Goal: Information Seeking & Learning: Compare options

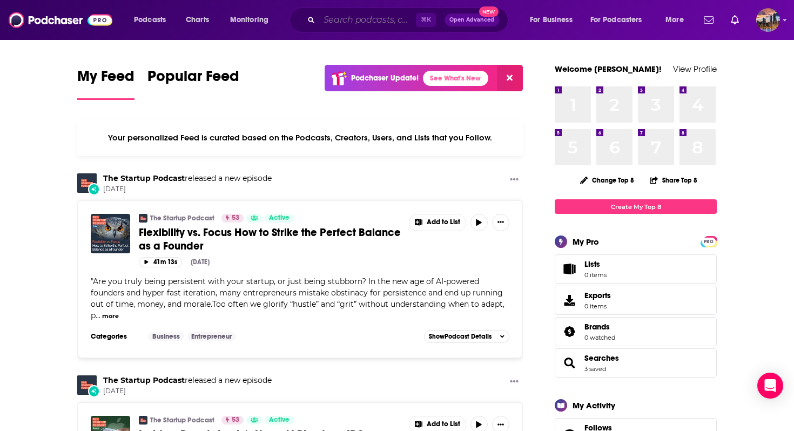
click at [343, 19] on input "Search podcasts, credits, & more..." at bounding box center [367, 19] width 97 height 17
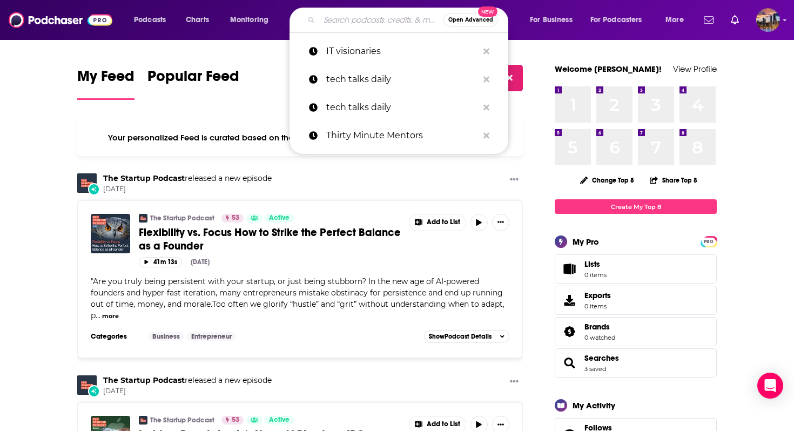
paste input "AI in Business"
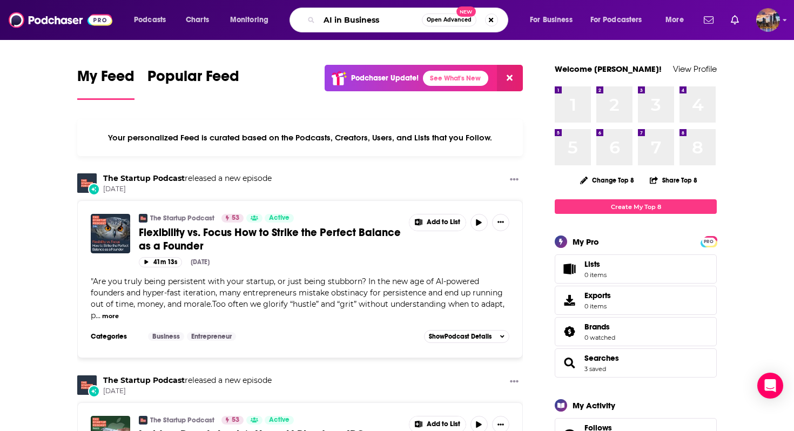
type input "AI in Business"
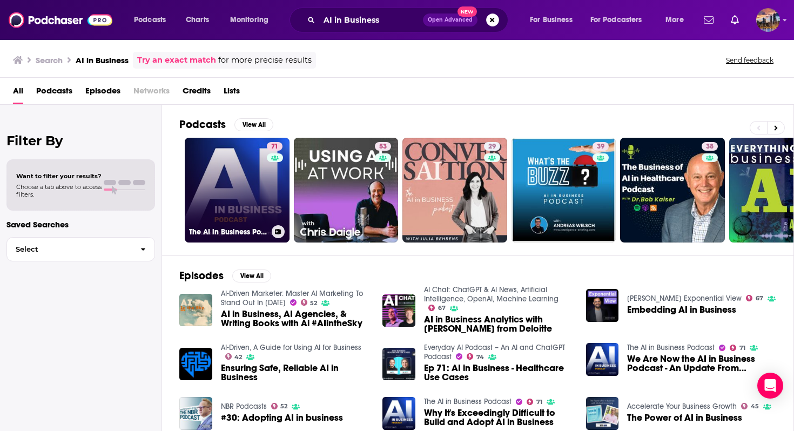
click at [257, 202] on link "71 The AI in Business Podcast" at bounding box center [237, 190] width 105 height 105
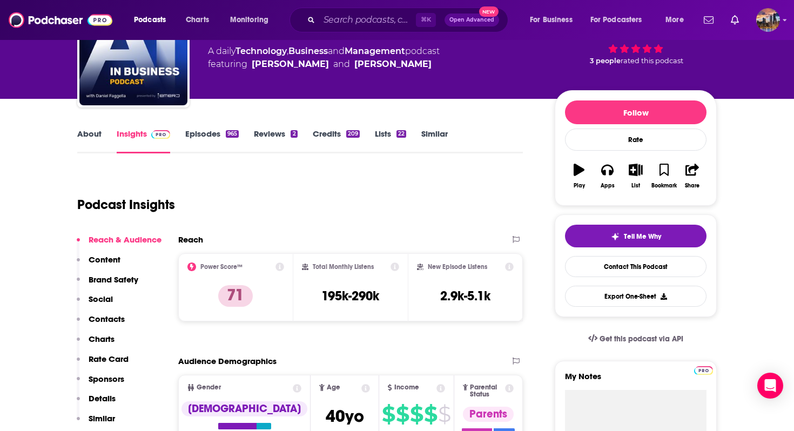
scroll to position [83, 0]
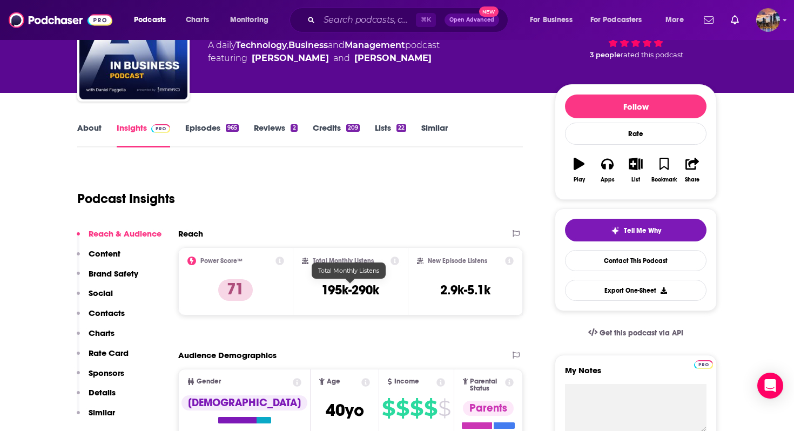
click at [352, 292] on h3 "195k-290k" at bounding box center [350, 290] width 58 height 16
copy div "195k-290k"
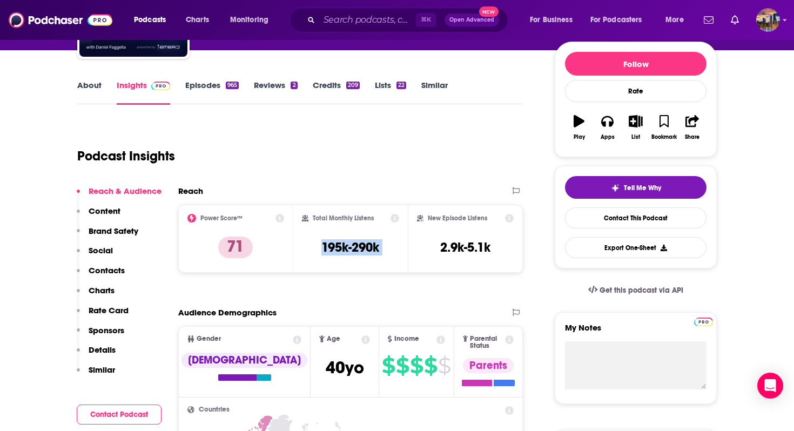
scroll to position [126, 0]
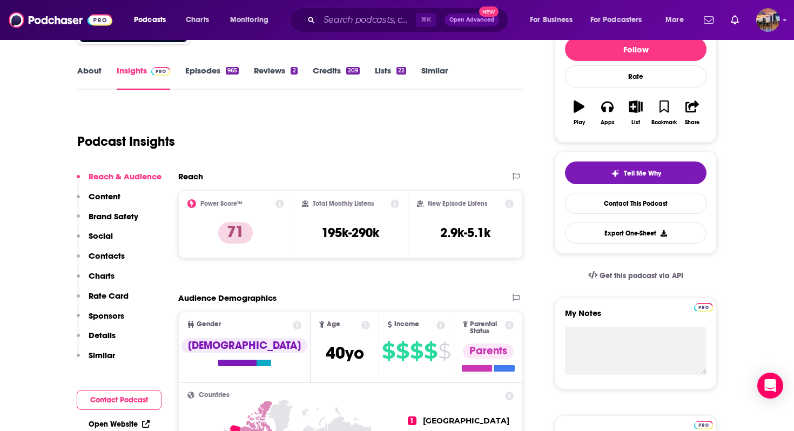
scroll to position [141, 0]
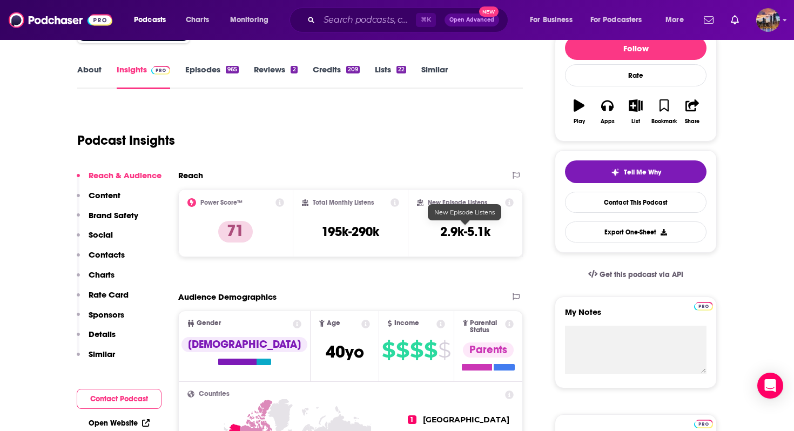
click at [451, 229] on h3 "2.9k-5.1k" at bounding box center [465, 232] width 50 height 16
copy div "2.9k-5.1k Export One-Sheet"
click at [383, 21] on input "Search podcasts, credits, & more..." at bounding box center [367, 19] width 97 height 17
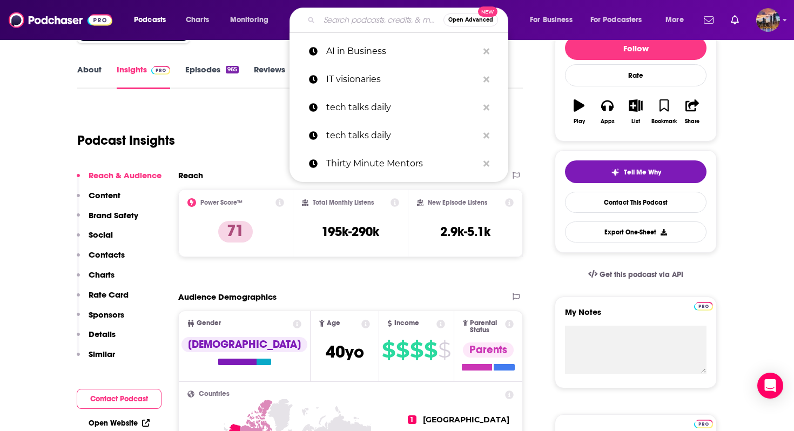
paste input "The MAD Podcast with Matt Turck"
type input "The MAD Podcast with Matt Turck"
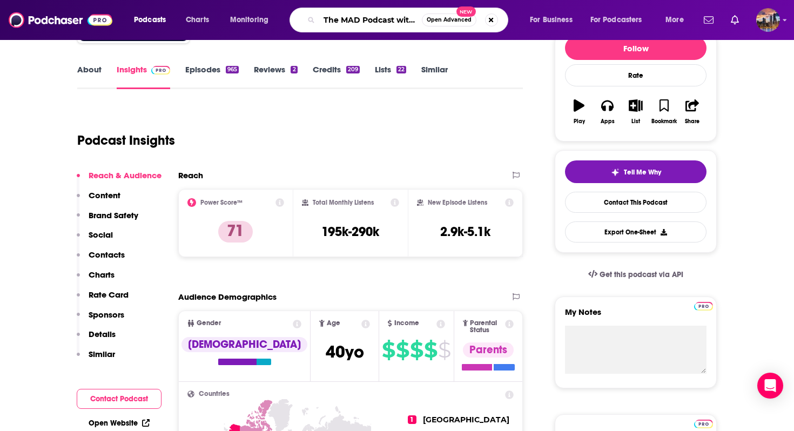
scroll to position [0, 42]
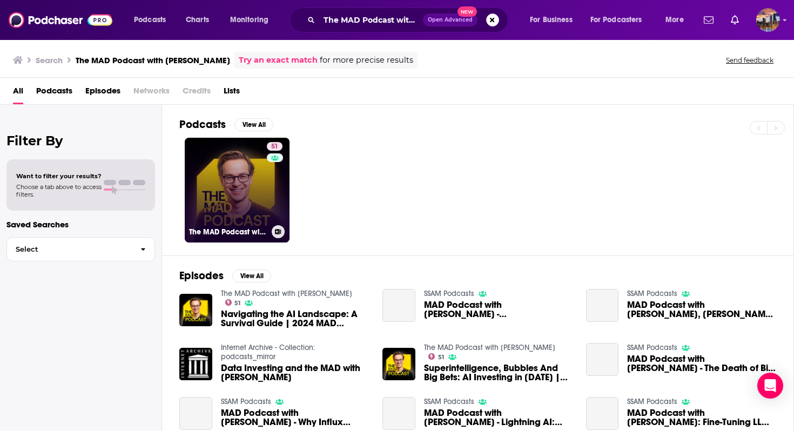
click at [241, 204] on link "51 The MAD Podcast with Matt Turck" at bounding box center [237, 190] width 105 height 105
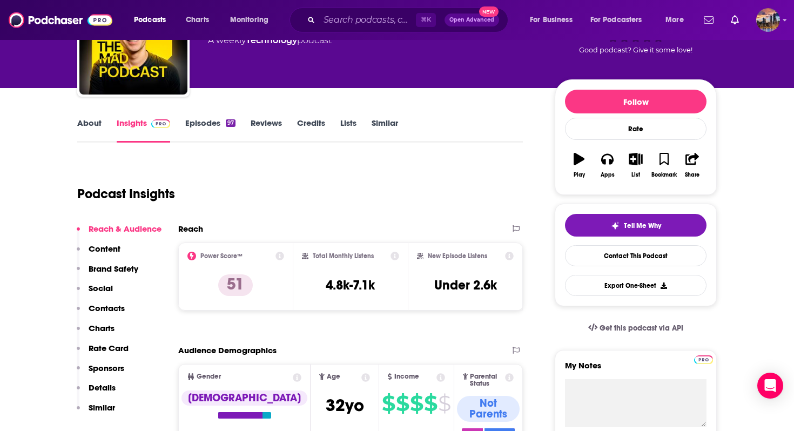
scroll to position [94, 0]
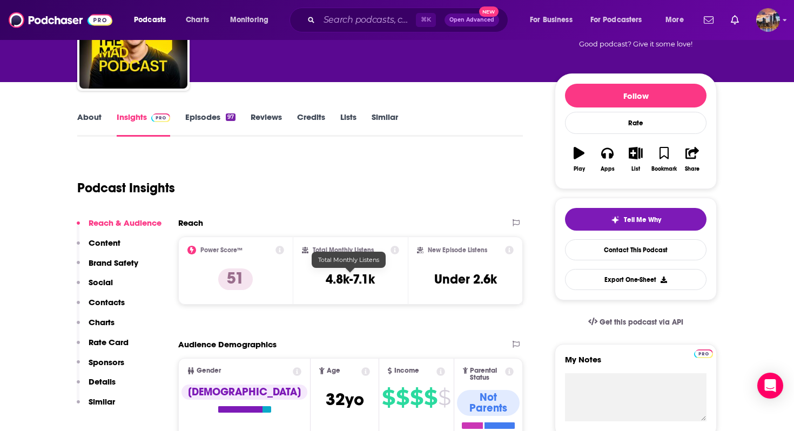
click at [348, 279] on h3 "4.8k-7.1k" at bounding box center [350, 279] width 49 height 16
click at [451, 280] on h3 "Under 2.6k" at bounding box center [465, 279] width 63 height 16
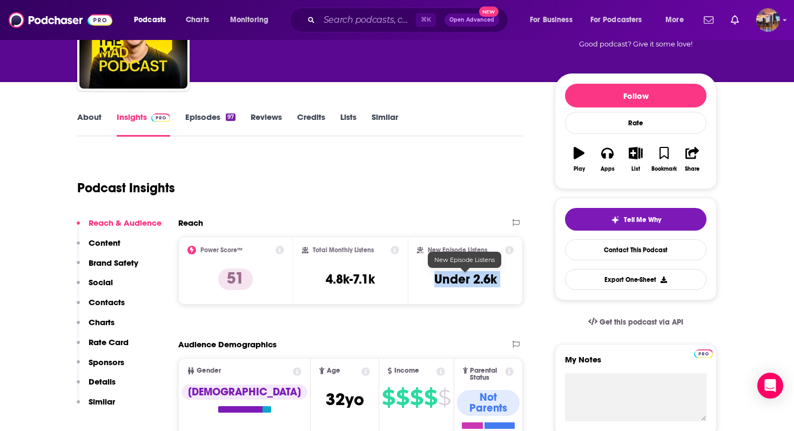
click at [451, 280] on h3 "Under 2.6k" at bounding box center [465, 279] width 63 height 16
click at [470, 275] on h3 "Under 2.6k" at bounding box center [465, 279] width 63 height 16
drag, startPoint x: 472, startPoint y: 277, endPoint x: 510, endPoint y: 282, distance: 38.1
click at [510, 282] on div "New Episode Listens Under 2.6k" at bounding box center [465, 271] width 97 height 50
copy h3 "2.6k"
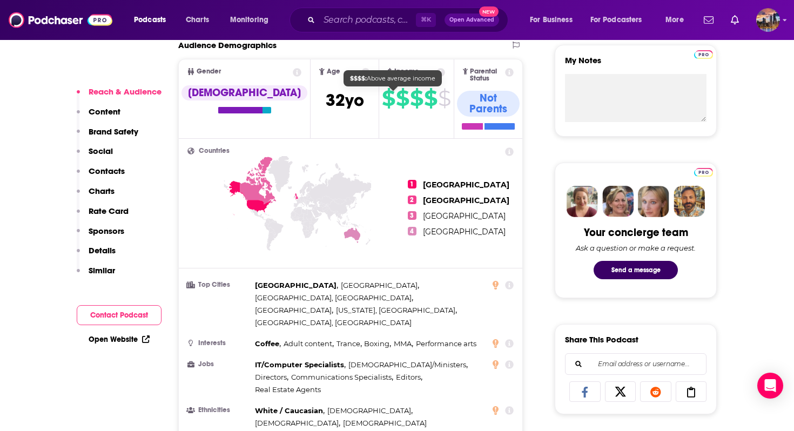
scroll to position [394, 0]
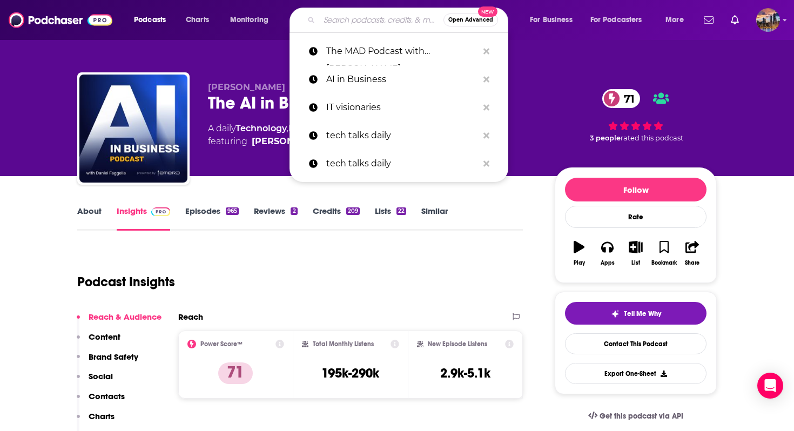
click at [339, 28] on div "Open Advanced New" at bounding box center [398, 20] width 219 height 25
paste input "Targeting AI"
type input "Targeting AI"
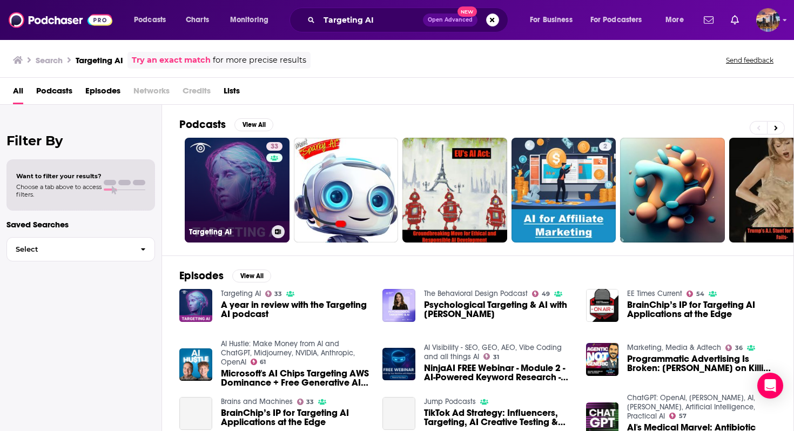
click at [235, 224] on link "33 Targeting AI" at bounding box center [237, 190] width 105 height 105
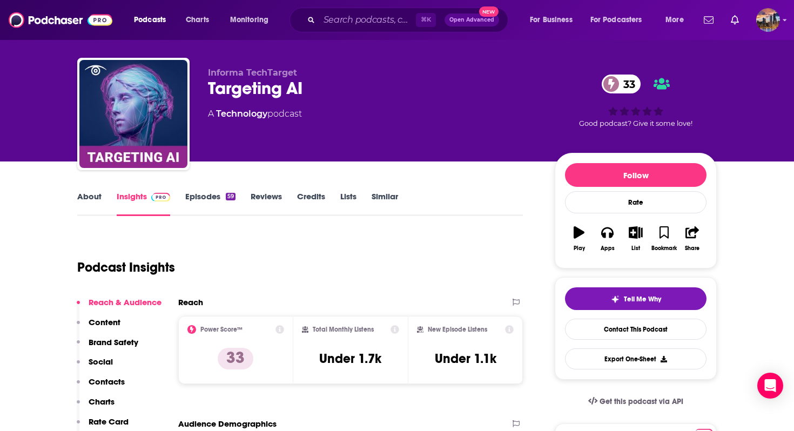
scroll to position [16, 0]
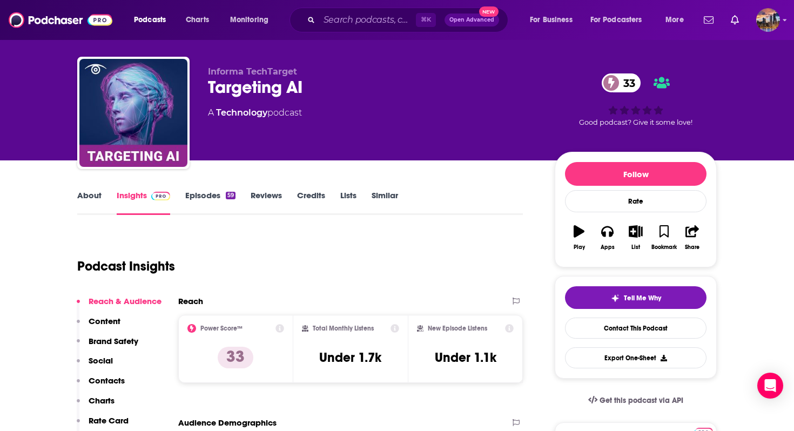
click at [205, 192] on link "Episodes 59" at bounding box center [210, 202] width 50 height 25
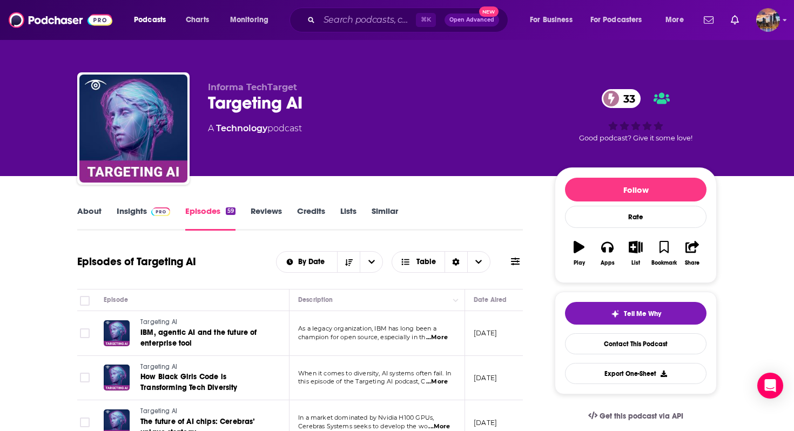
scroll to position [0, 3]
click at [136, 208] on link "Insights" at bounding box center [143, 218] width 53 height 25
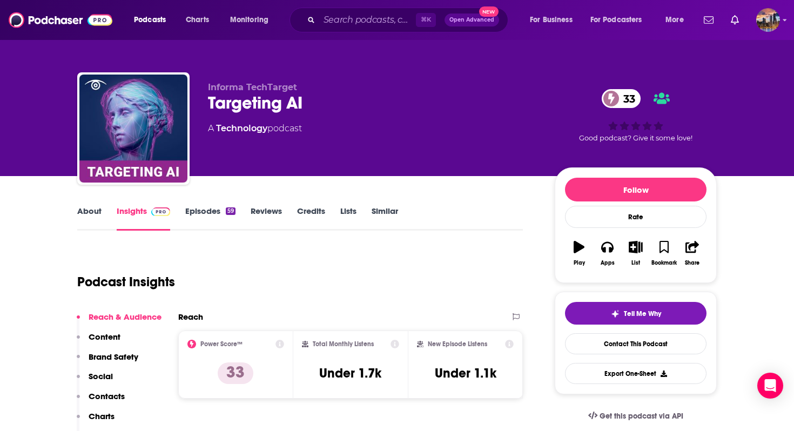
click at [84, 218] on link "About" at bounding box center [89, 218] width 24 height 25
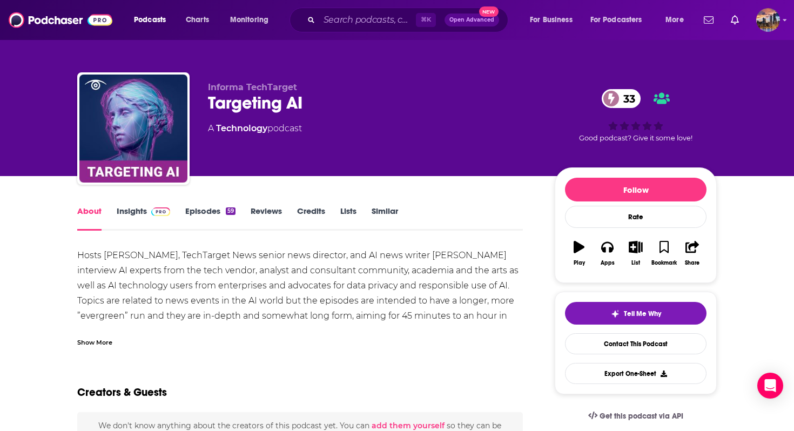
click at [117, 213] on link "Insights" at bounding box center [143, 218] width 53 height 25
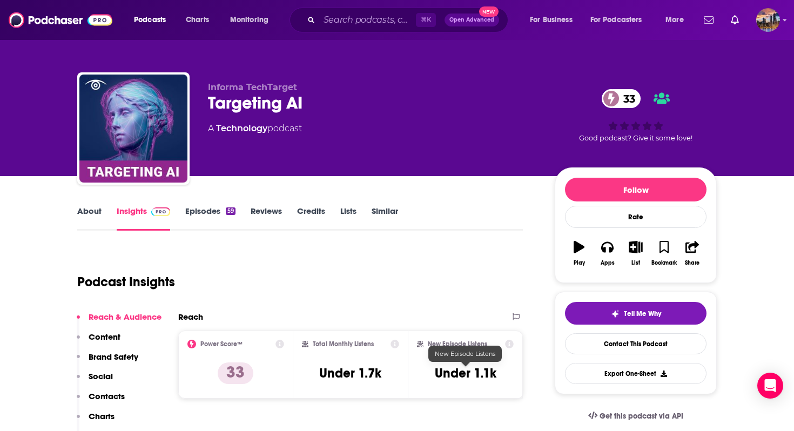
click at [473, 371] on h3 "Under 1.1k" at bounding box center [466, 373] width 62 height 16
click at [476, 371] on h3 "Under 1.1k" at bounding box center [466, 373] width 62 height 16
drag, startPoint x: 473, startPoint y: 373, endPoint x: 517, endPoint y: 373, distance: 43.7
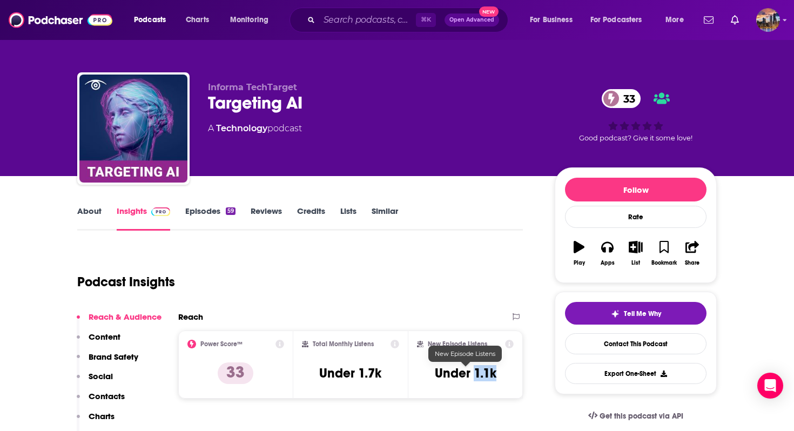
click at [518, 373] on div "New Episode Listens Under 1.1k" at bounding box center [465, 364] width 115 height 68
copy h3 "1.1k"
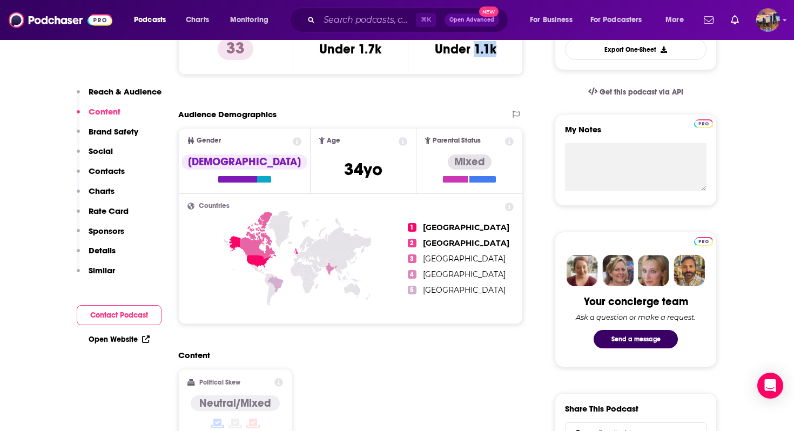
scroll to position [197, 0]
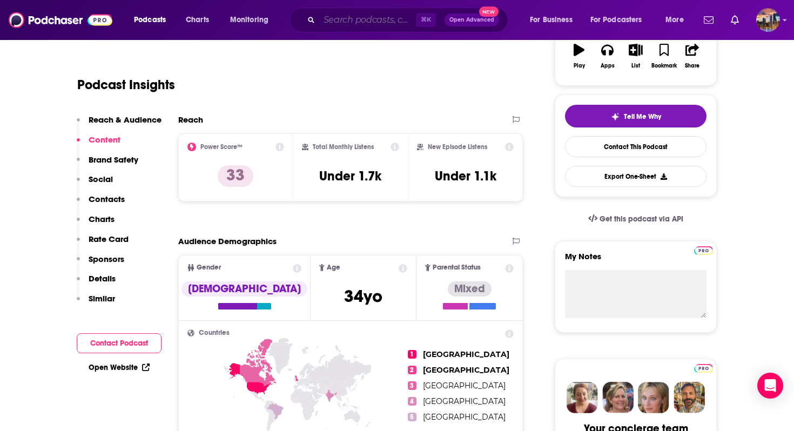
click at [360, 22] on input "Search podcasts, credits, & more..." at bounding box center [367, 19] width 97 height 17
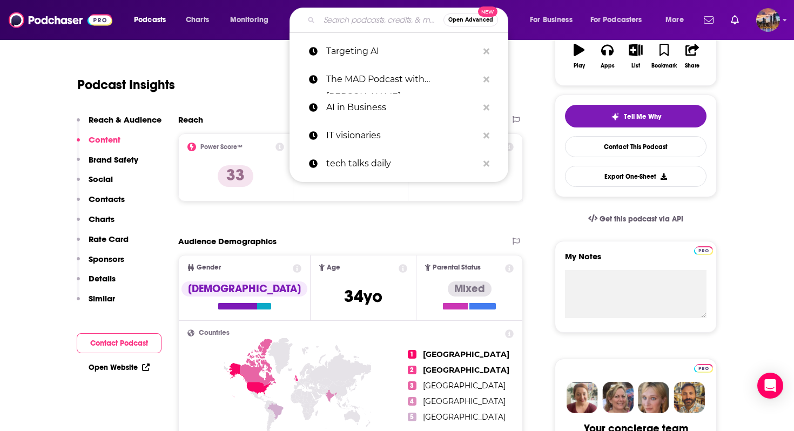
paste input "Data Driven"
type input "Data Driven"
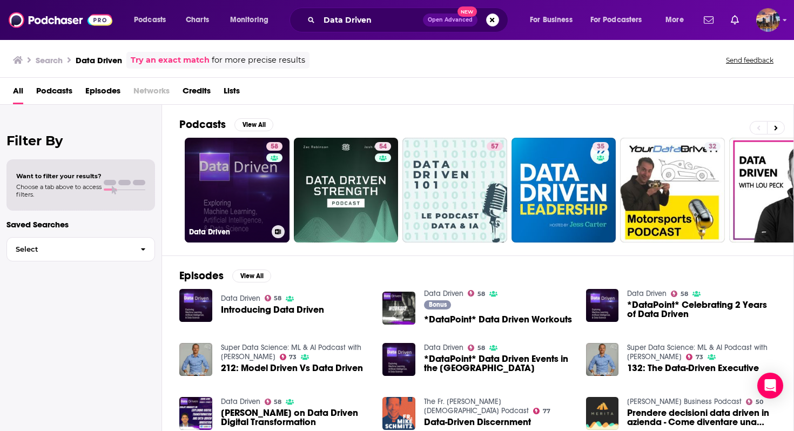
click at [254, 187] on link "58 Data Driven" at bounding box center [237, 190] width 105 height 105
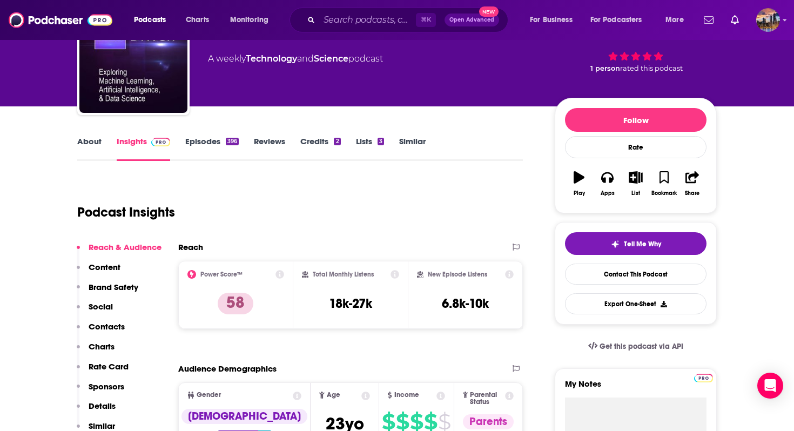
scroll to position [75, 0]
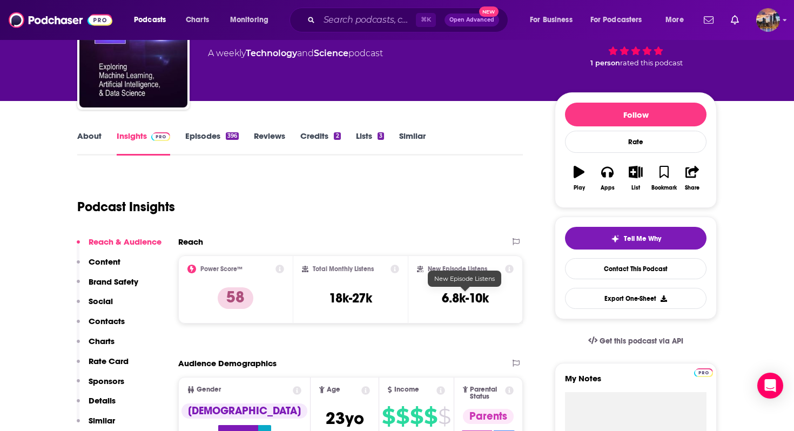
click at [461, 299] on h3 "6.8k-10k" at bounding box center [465, 298] width 47 height 16
copy div "6.8k-10k Export One-Sheet"
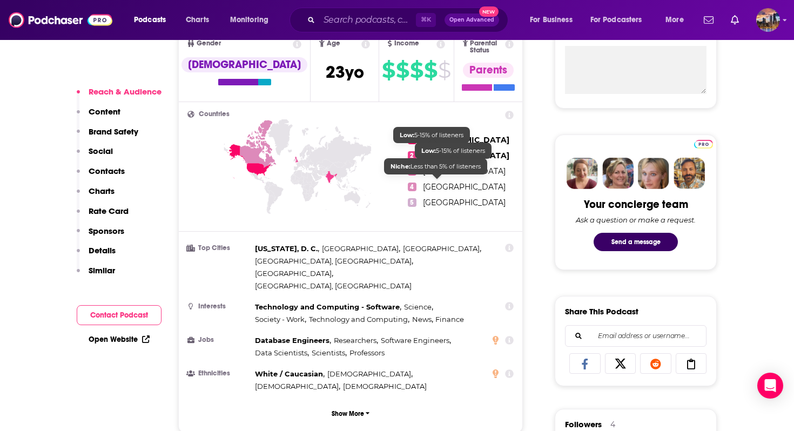
scroll to position [422, 0]
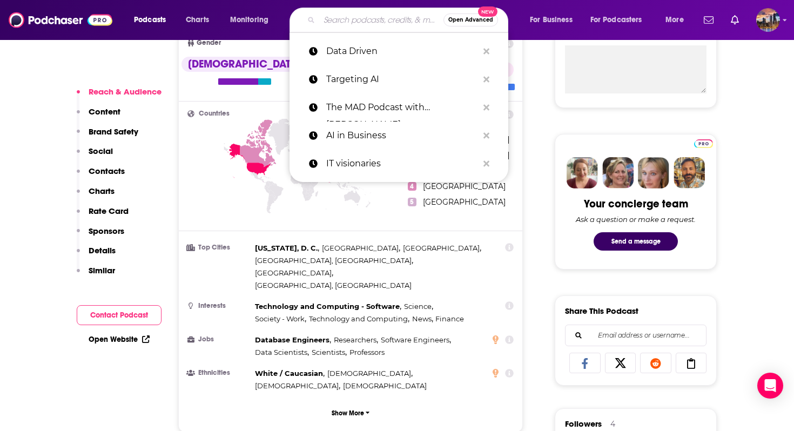
click at [336, 22] on input "Search podcasts, credits, & more..." at bounding box center [381, 19] width 124 height 17
paste input "The Big Technology Podcast"
type input "The Big Technology Podcast"
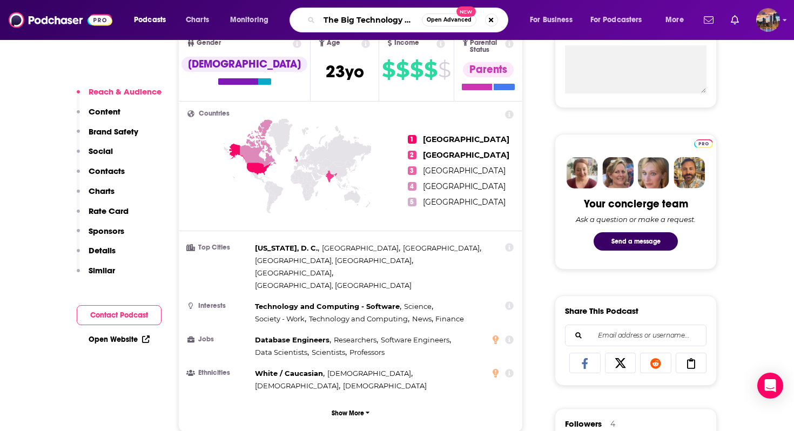
scroll to position [0, 19]
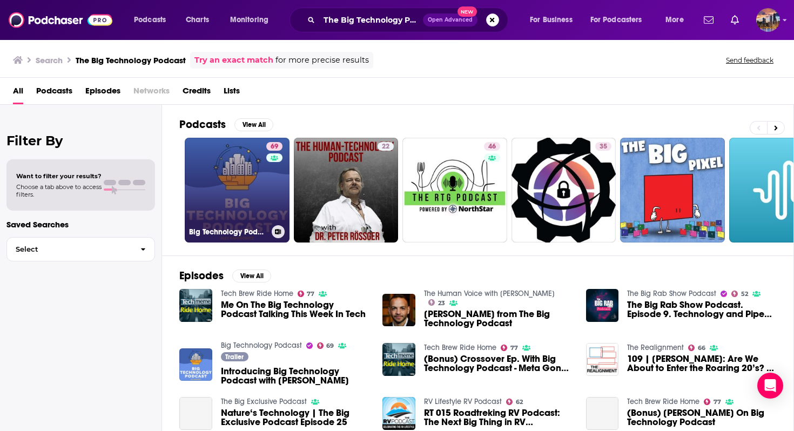
click at [251, 216] on link "69 Big Technology Podcast" at bounding box center [237, 190] width 105 height 105
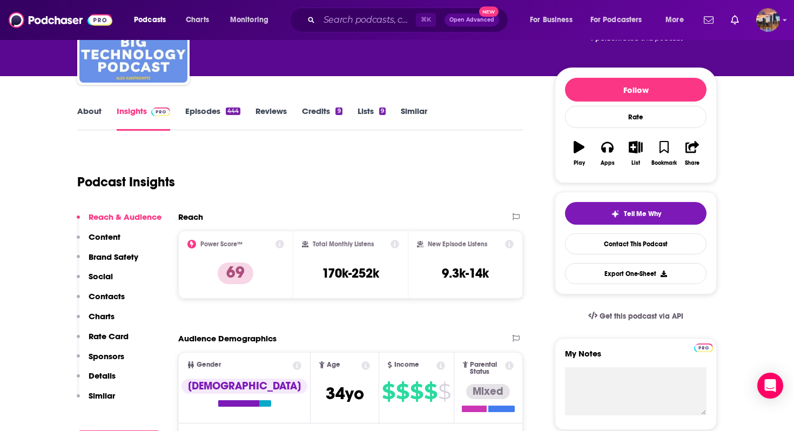
scroll to position [101, 0]
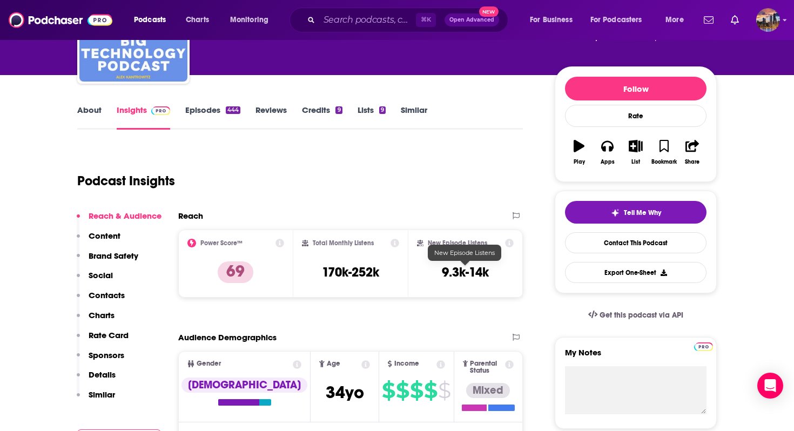
click at [464, 266] on h3 "9.3k-14k" at bounding box center [465, 272] width 47 height 16
copy div "9.3k-14k Export One-Sheet"
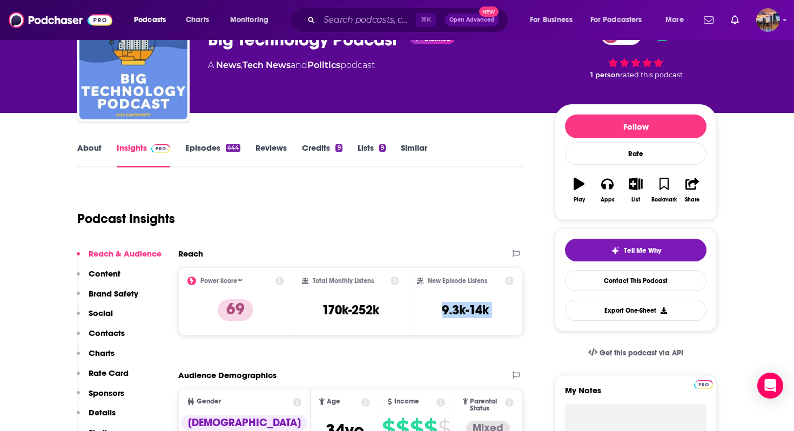
scroll to position [65, 0]
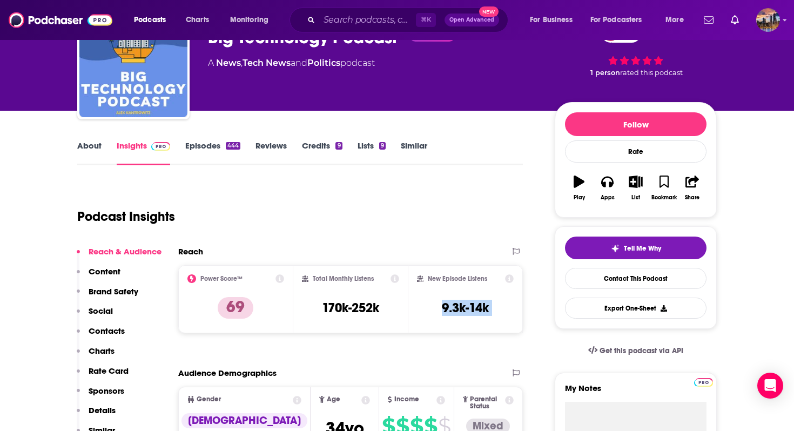
click at [90, 151] on link "About" at bounding box center [89, 152] width 24 height 25
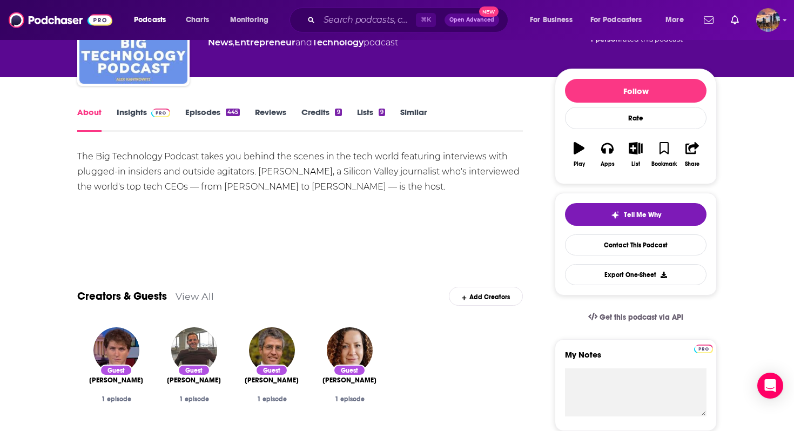
scroll to position [402, 0]
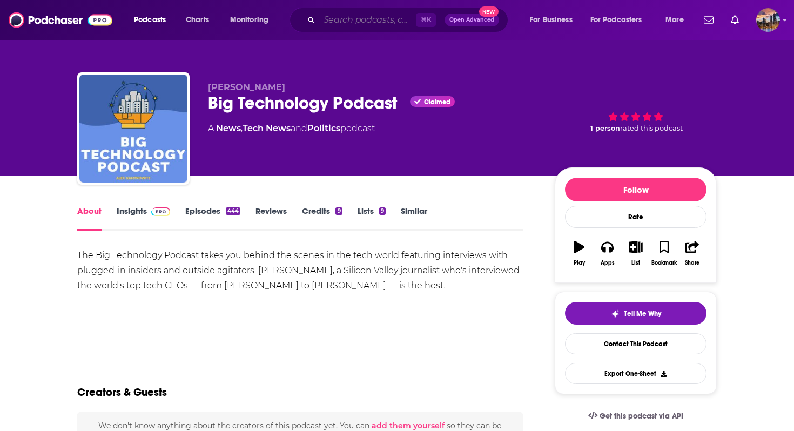
click at [360, 26] on input "Search podcasts, credits, & more..." at bounding box center [367, 19] width 97 height 17
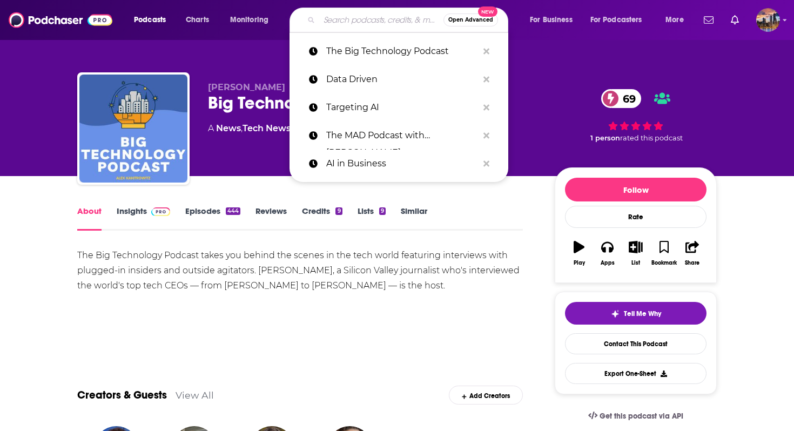
paste input "[PERSON_NAME] Podcast"
type input "[PERSON_NAME] Podcast"
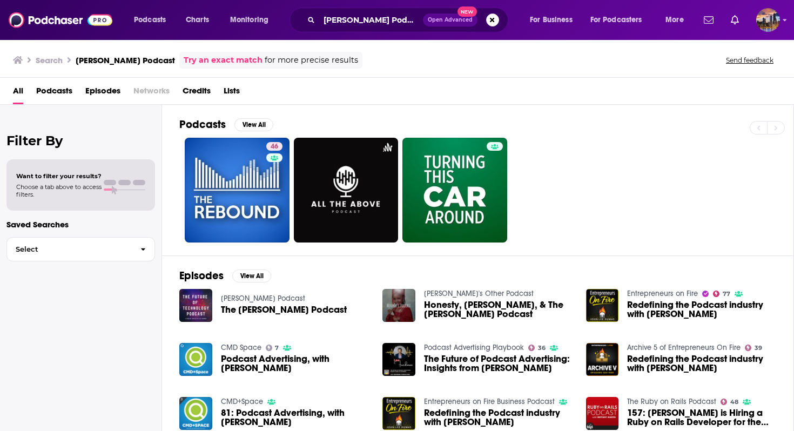
click at [272, 311] on span "The Lex Friedman Podcast" at bounding box center [284, 309] width 126 height 9
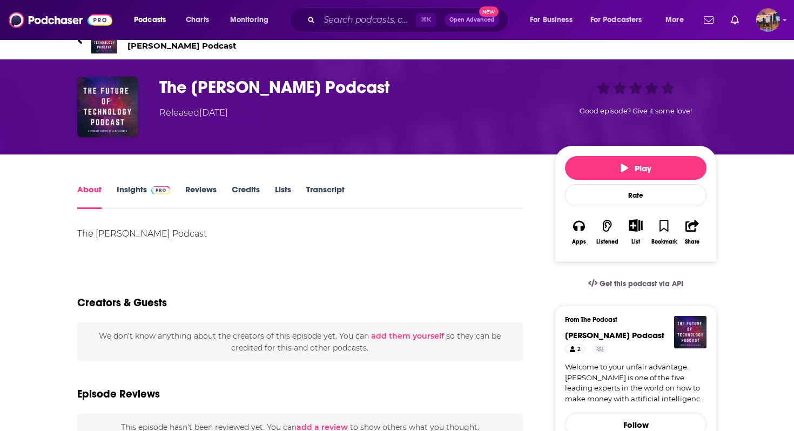
scroll to position [21, 0]
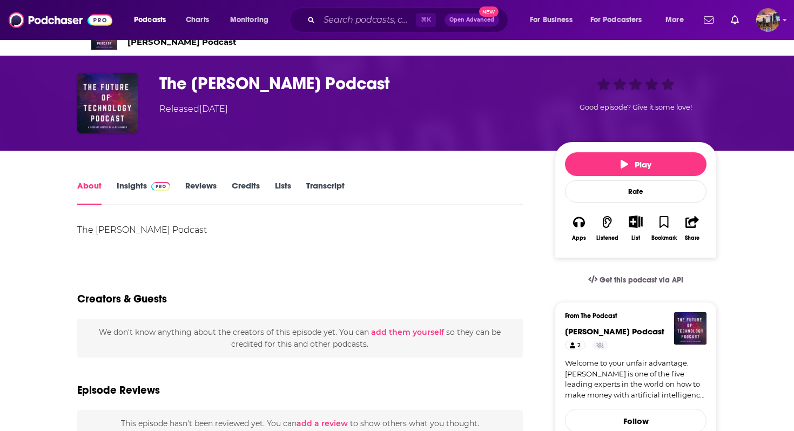
click at [141, 192] on link "Insights" at bounding box center [143, 192] width 53 height 25
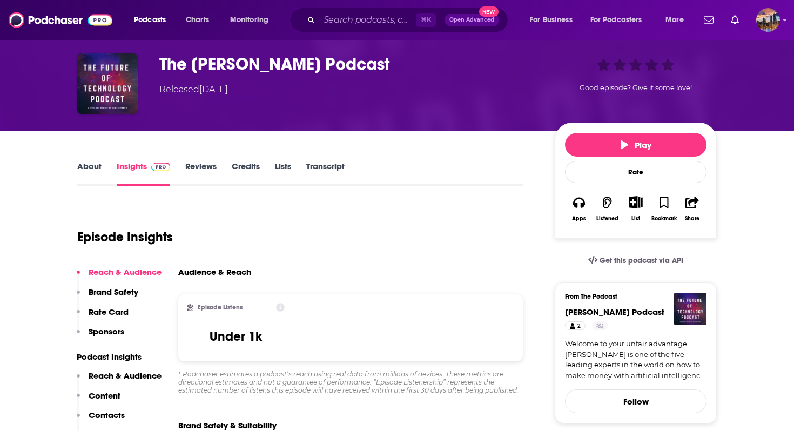
scroll to position [16, 0]
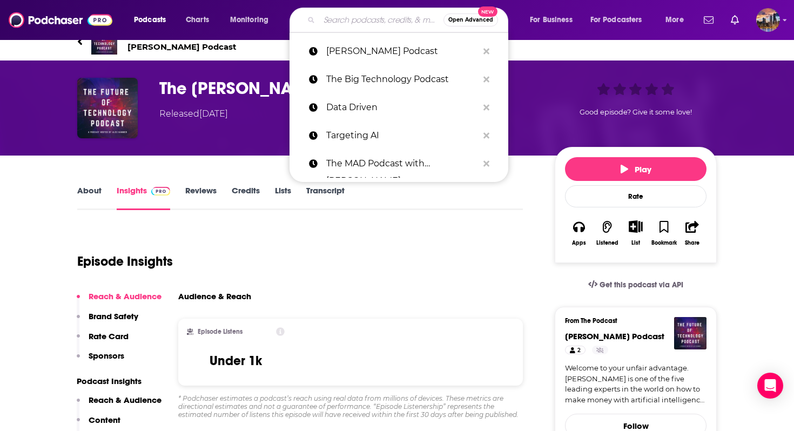
click at [382, 20] on input "Search podcasts, credits, & more..." at bounding box center [381, 19] width 124 height 17
paste input "Hard Fork"
type input "Hard Fork"
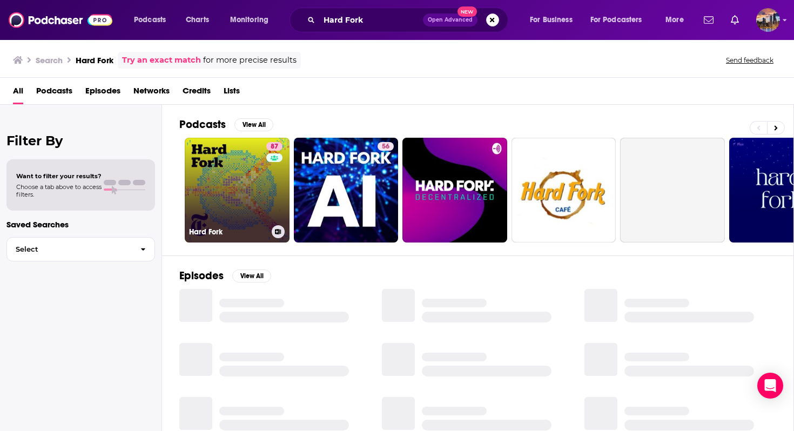
click at [211, 205] on link "87 Hard Fork" at bounding box center [237, 190] width 105 height 105
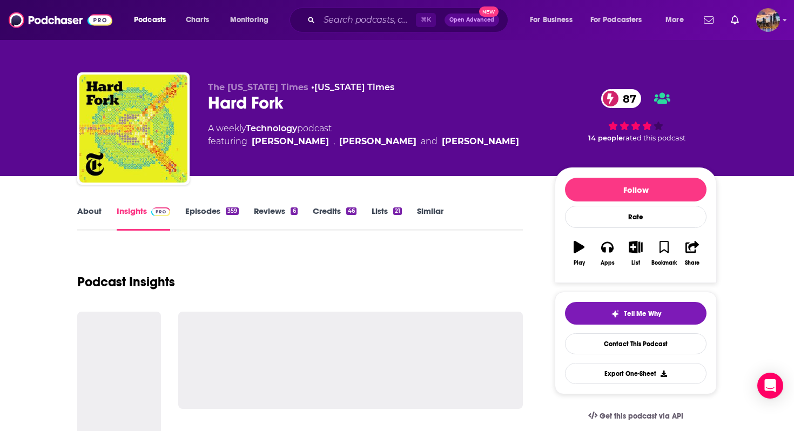
click at [93, 209] on link "About" at bounding box center [89, 218] width 24 height 25
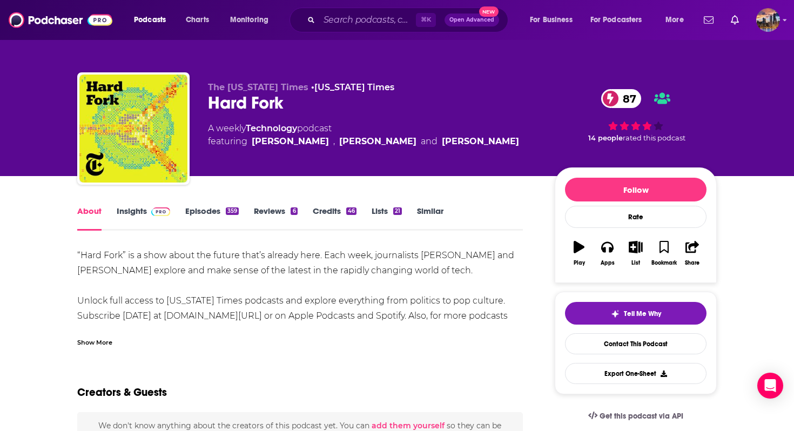
click at [132, 211] on link "Insights" at bounding box center [143, 218] width 53 height 25
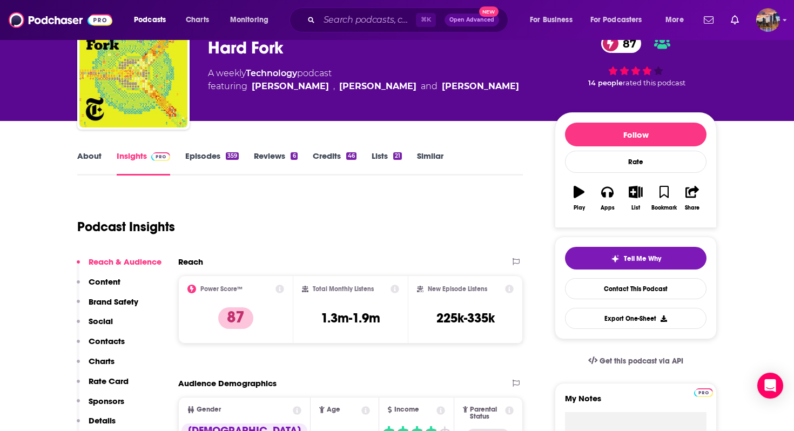
scroll to position [58, 0]
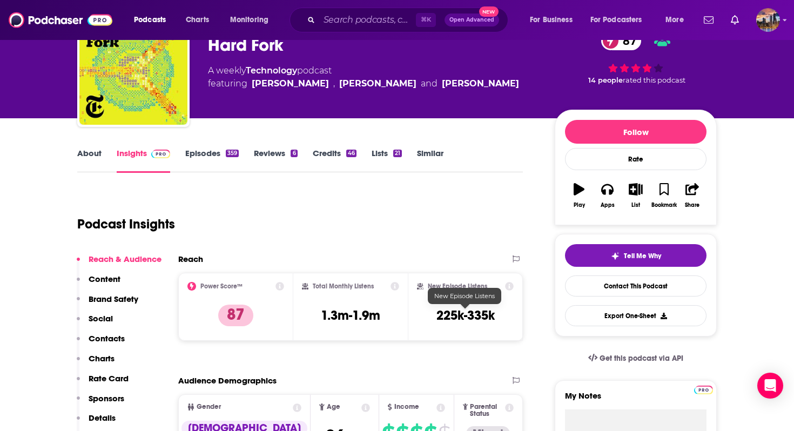
click at [469, 317] on h3 "225k-335k" at bounding box center [465, 315] width 58 height 16
copy div "225k-335k Export One-Sheet"
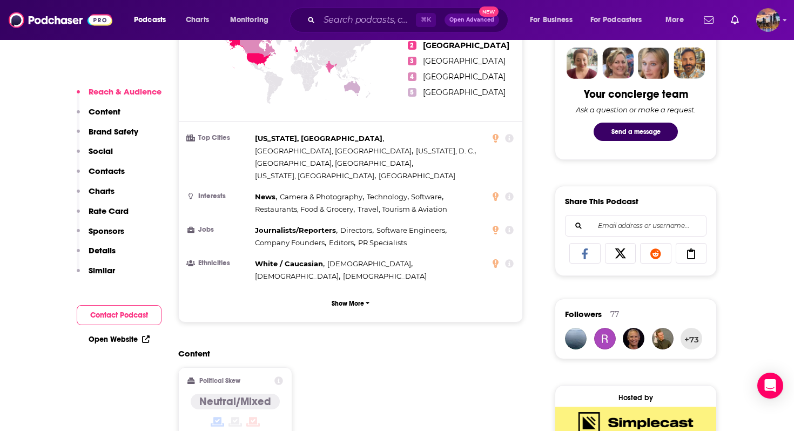
scroll to position [530, 0]
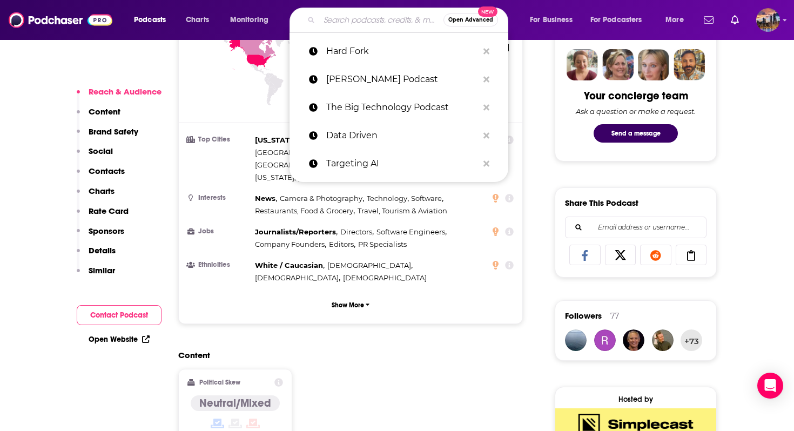
click at [342, 21] on input "Search podcasts, credits, & more..." at bounding box center [381, 19] width 124 height 17
paste input "Bloomberg Tech"
type input "Bloomberg Tech"
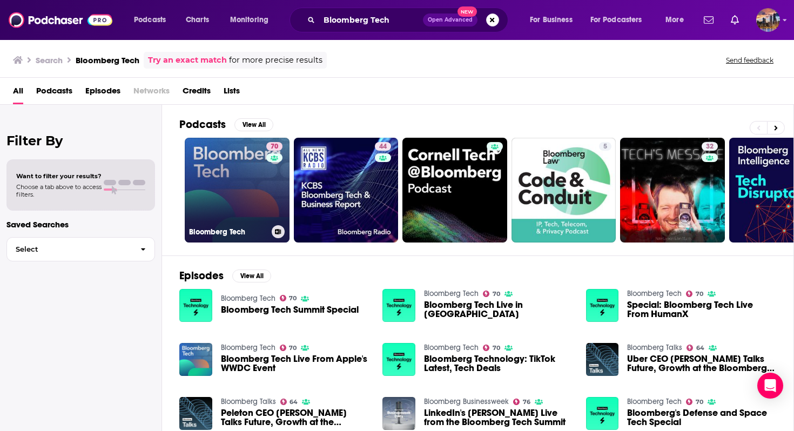
click at [238, 198] on link "70 Bloomberg Tech" at bounding box center [237, 190] width 105 height 105
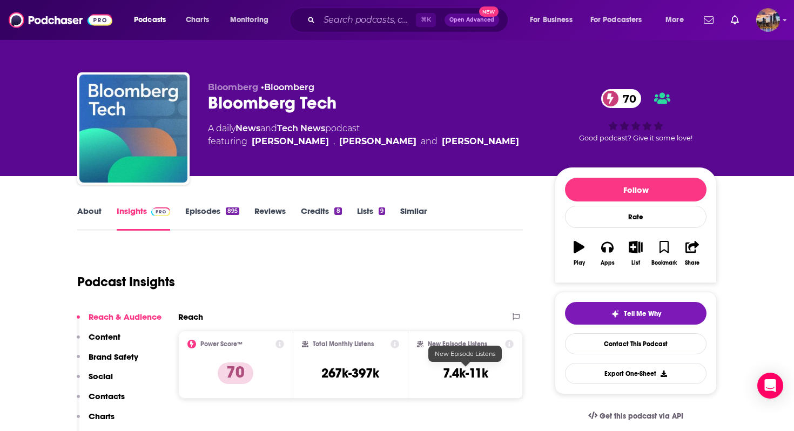
click at [474, 372] on h3 "7.4k-11k" at bounding box center [465, 373] width 45 height 16
copy div "7.4k-11k Export One-Sheet"
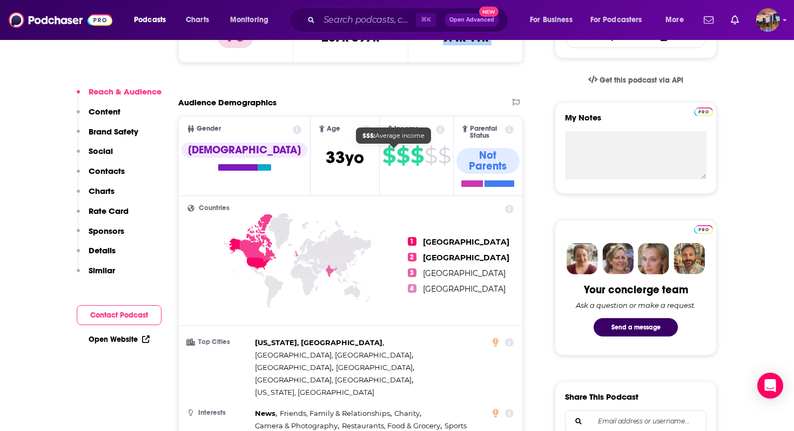
scroll to position [249, 0]
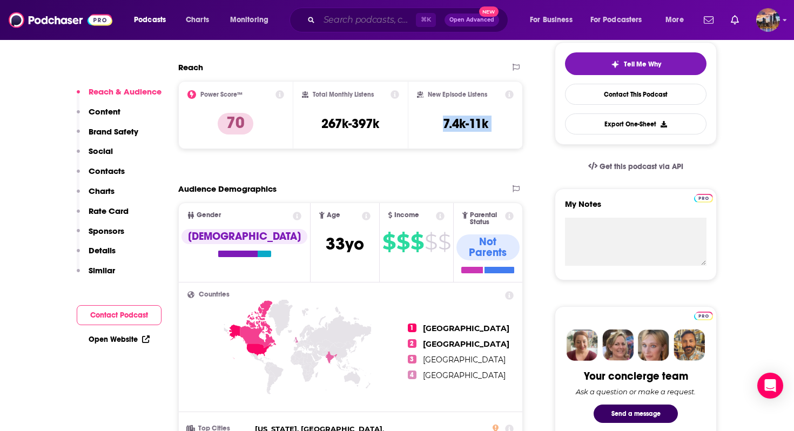
click at [373, 23] on input "Search podcasts, credits, & more..." at bounding box center [367, 19] width 97 height 17
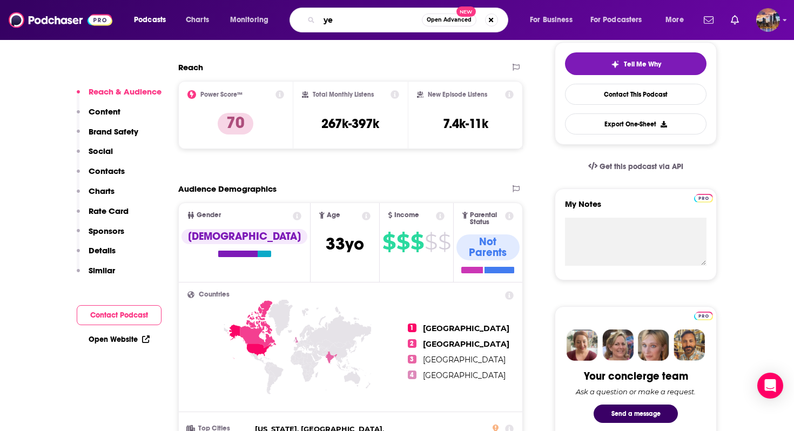
type input "y"
type input "eye on ai"
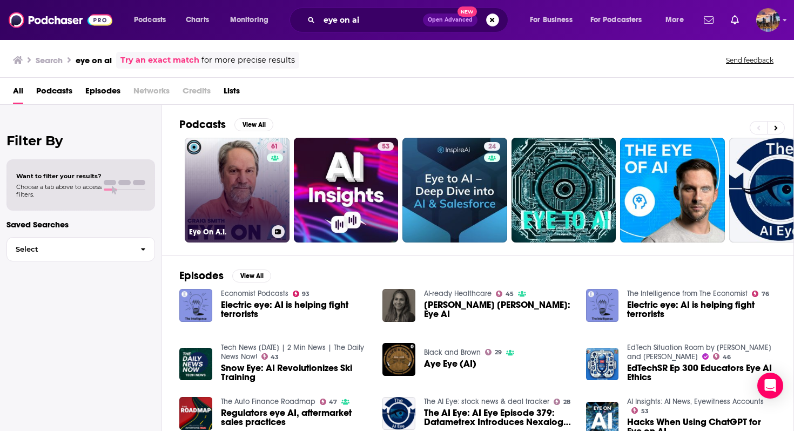
click at [248, 193] on link "61 Eye On A.I." at bounding box center [237, 190] width 105 height 105
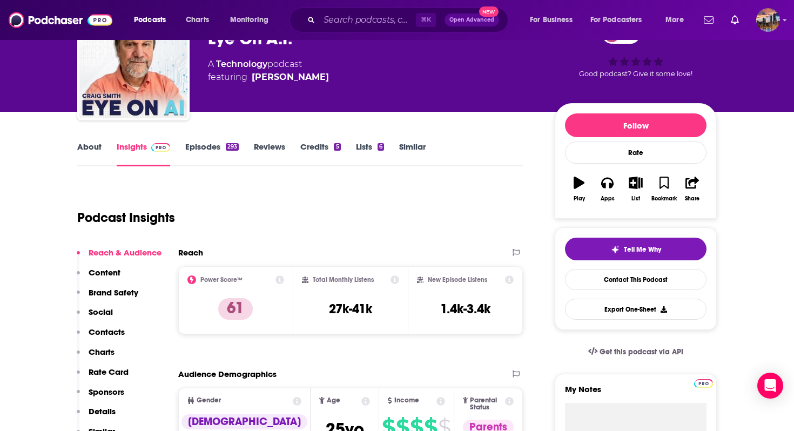
scroll to position [69, 0]
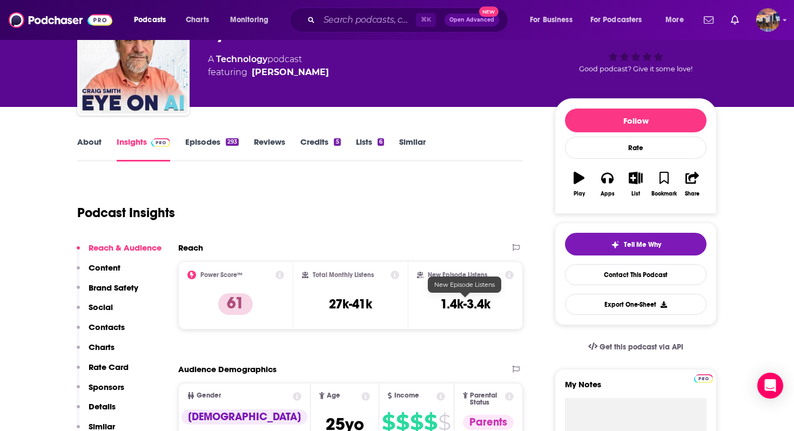
click at [469, 302] on h3 "1.4k-3.4k" at bounding box center [465, 304] width 50 height 16
copy div "1.4k-3.4k Export One-Sheet"
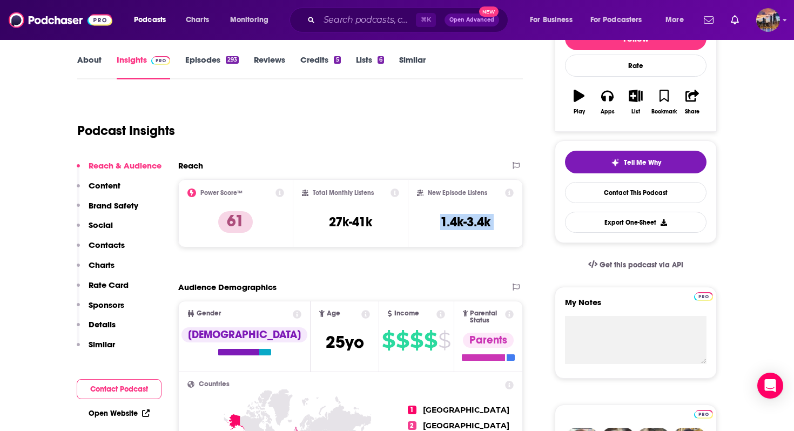
scroll to position [0, 0]
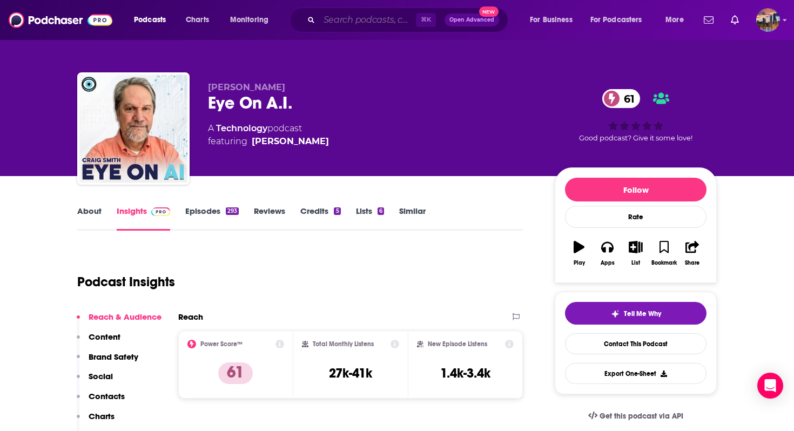
click at [354, 22] on input "Search podcasts, credits, & more..." at bounding box center [367, 19] width 97 height 17
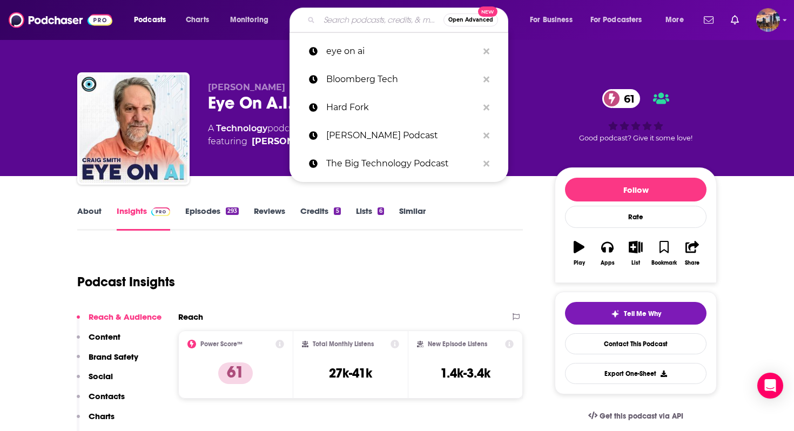
paste input "Me, Myself and AI"
type input "Me, Myself and AI"
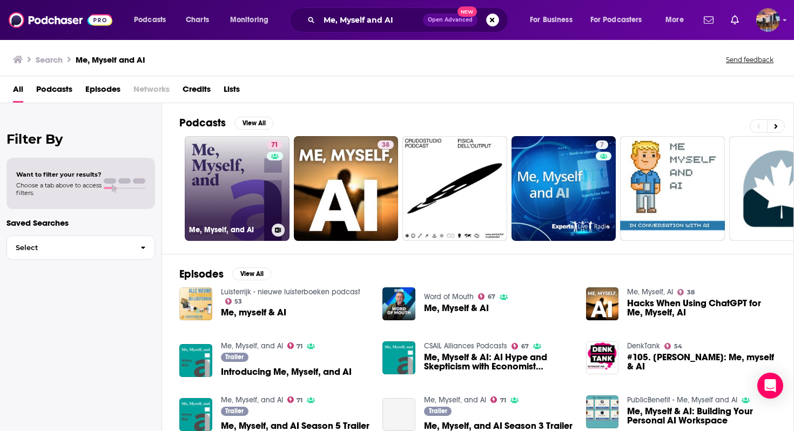
click at [245, 204] on link "71 Me, Myself, and AI" at bounding box center [237, 188] width 105 height 105
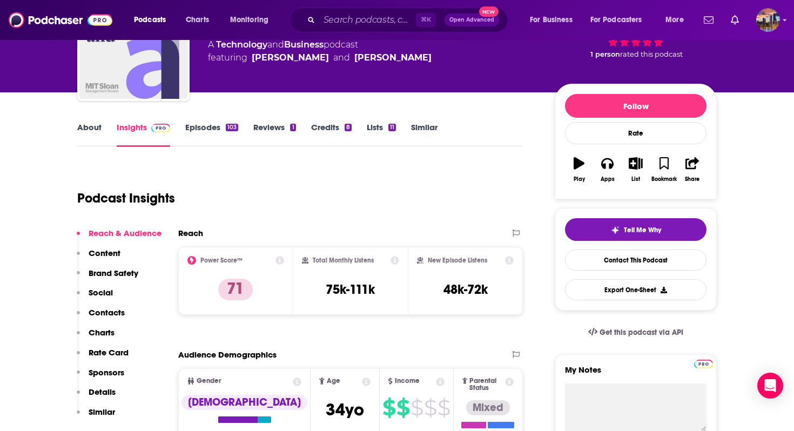
scroll to position [84, 0]
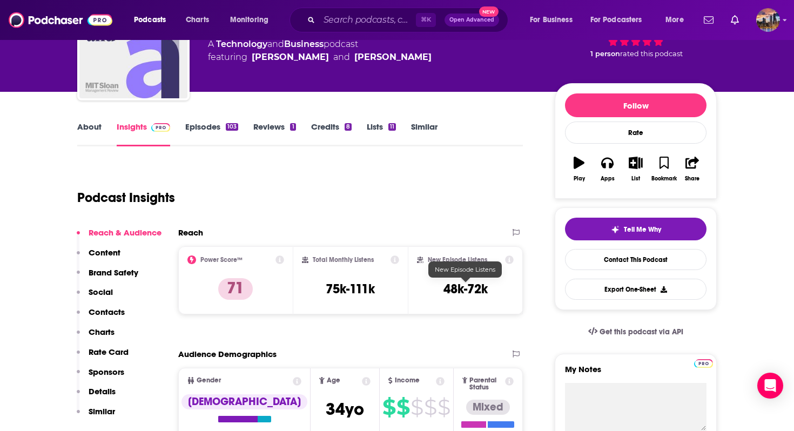
click at [457, 288] on h3 "48k-72k" at bounding box center [465, 289] width 44 height 16
copy div "48k-72k Export One-Sheet"
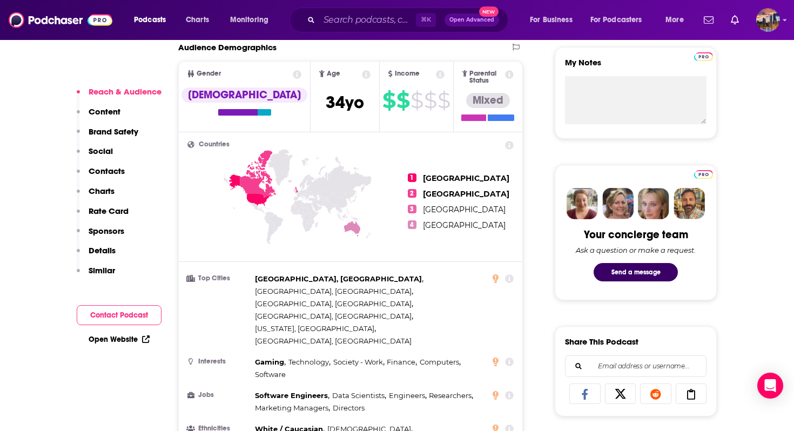
scroll to position [417, 0]
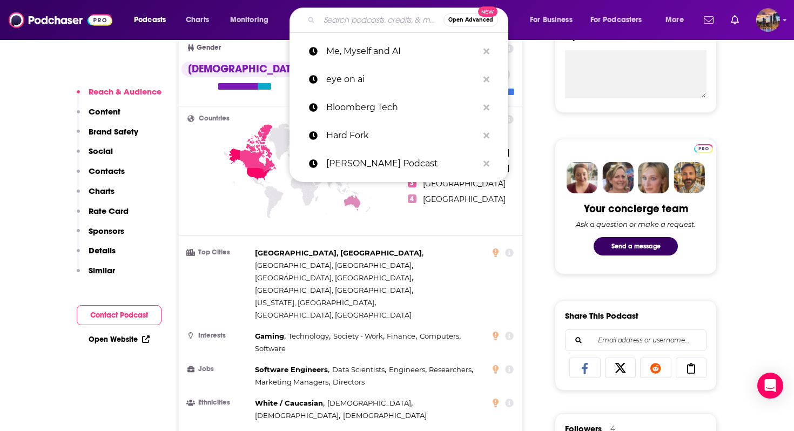
click at [354, 24] on input "Search podcasts, credits, & more..." at bounding box center [381, 19] width 124 height 17
paste input "Practical AI"
type input "Practical AI"
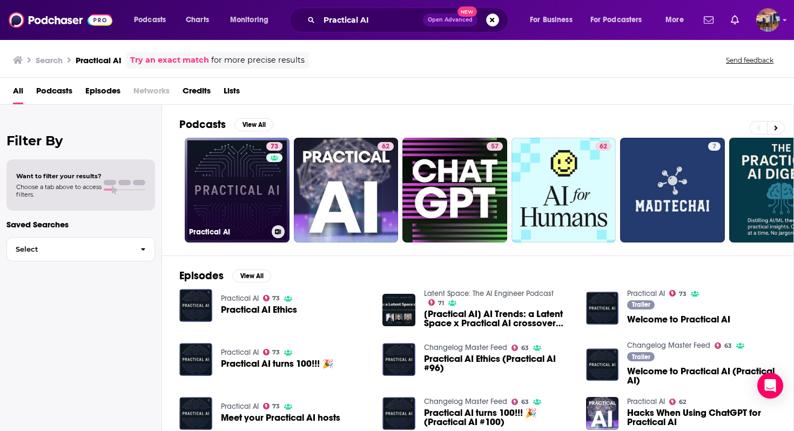
click at [230, 193] on link "73 Practical AI" at bounding box center [237, 190] width 105 height 105
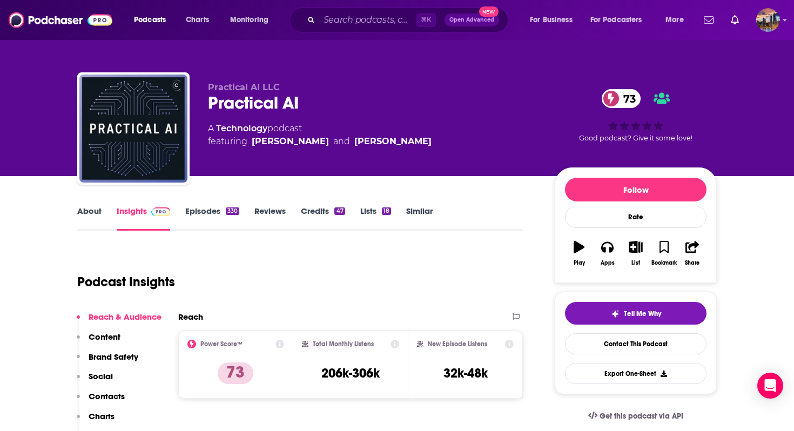
scroll to position [49, 0]
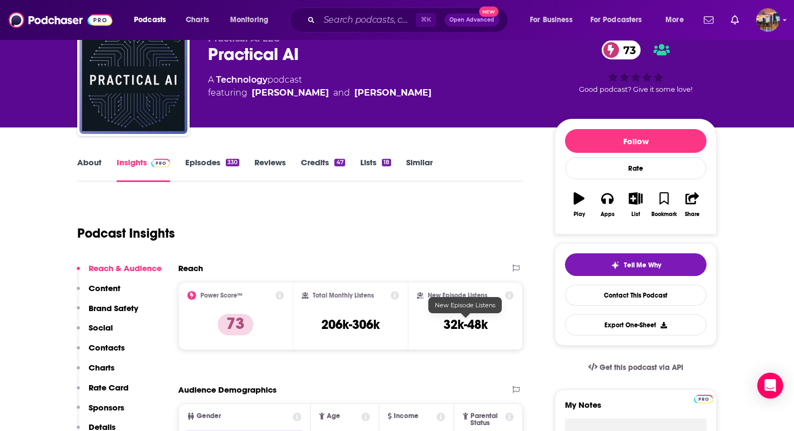
click at [448, 323] on h3 "32k-48k" at bounding box center [465, 324] width 44 height 16
copy div "32k-48k Export One-Sheet"
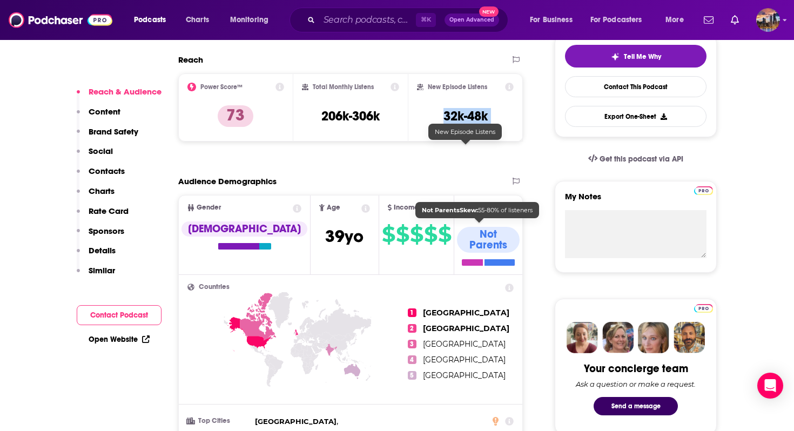
scroll to position [504, 0]
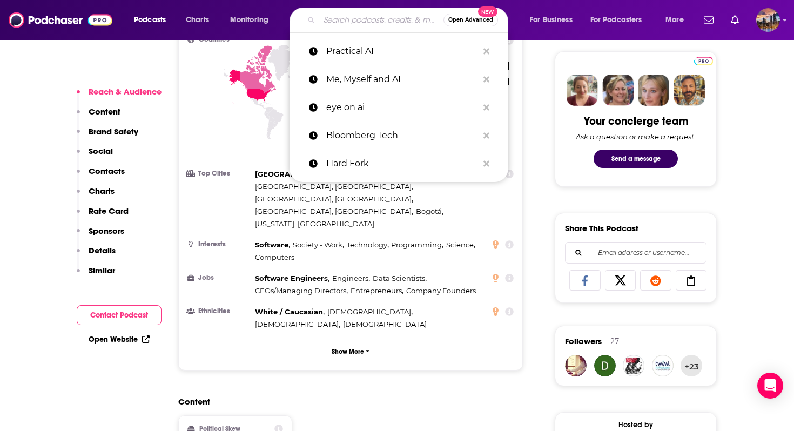
click at [380, 13] on input "Search podcasts, credits, & more..." at bounding box center [381, 19] width 124 height 17
paste input "Data Engineering Podcast with [PERSON_NAME]"
type input "Data Engineering Podcast with [PERSON_NAME]"
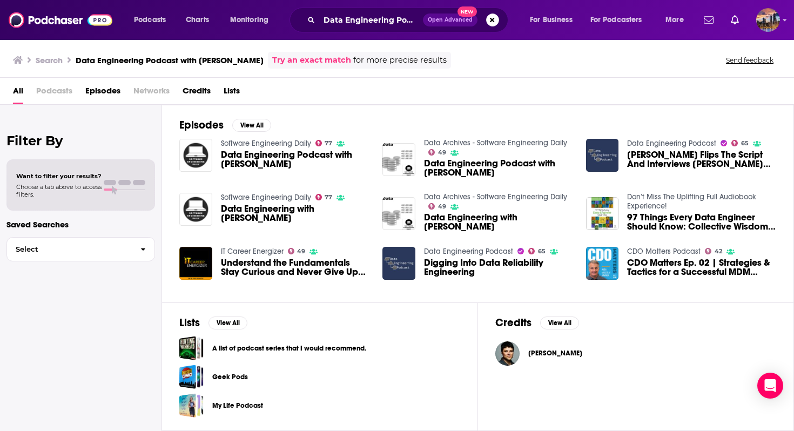
click at [255, 153] on span "Data Engineering Podcast with [PERSON_NAME]" at bounding box center [295, 159] width 149 height 18
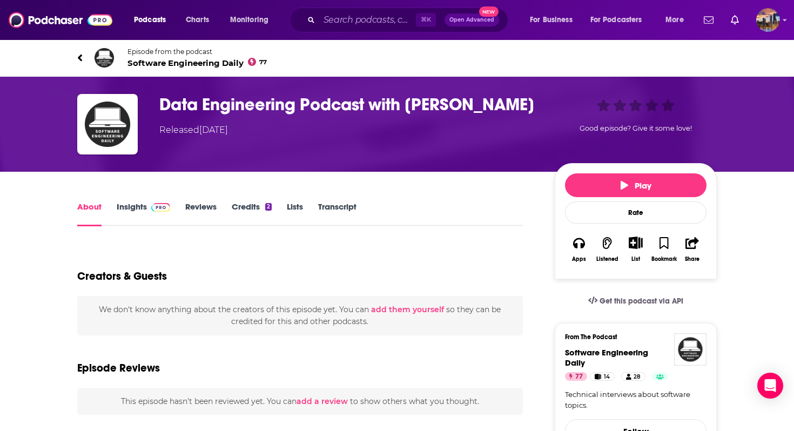
click at [255, 153] on div "Data Engineering Podcast with [PERSON_NAME] Released [DATE] Good episode? Give …" at bounding box center [396, 124] width 639 height 60
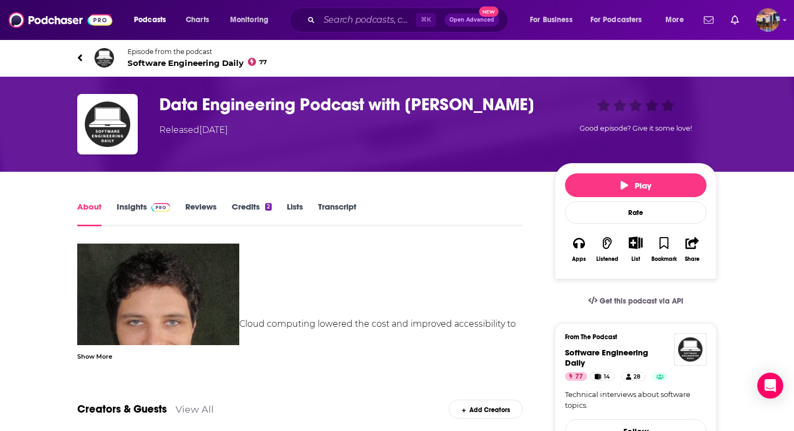
click at [144, 214] on link "Insights" at bounding box center [143, 213] width 53 height 25
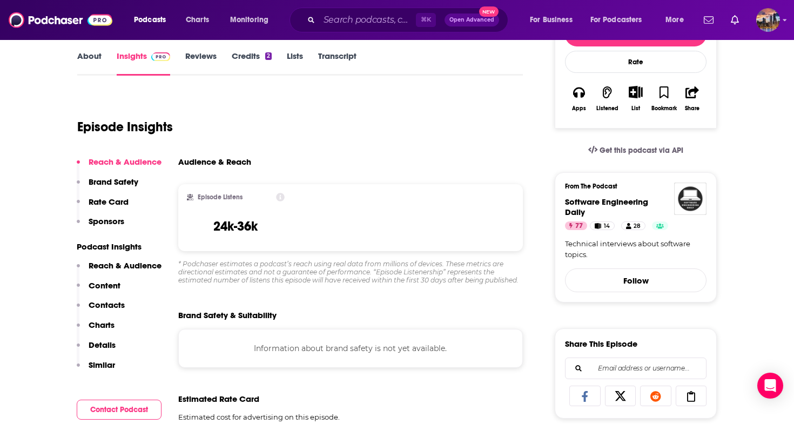
scroll to position [186, 0]
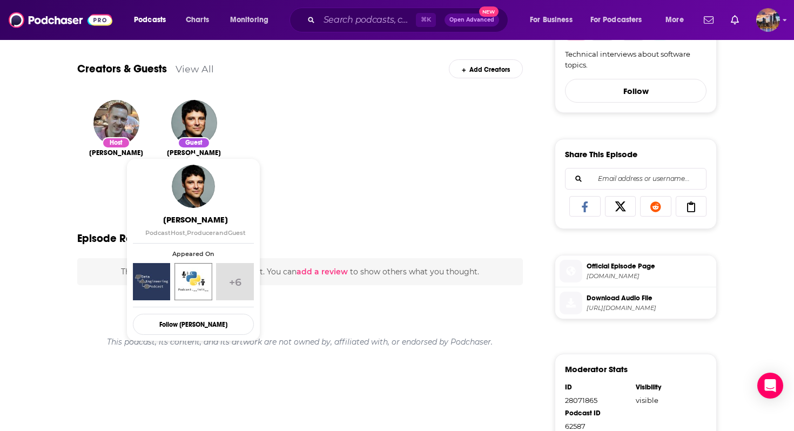
scroll to position [424, 0]
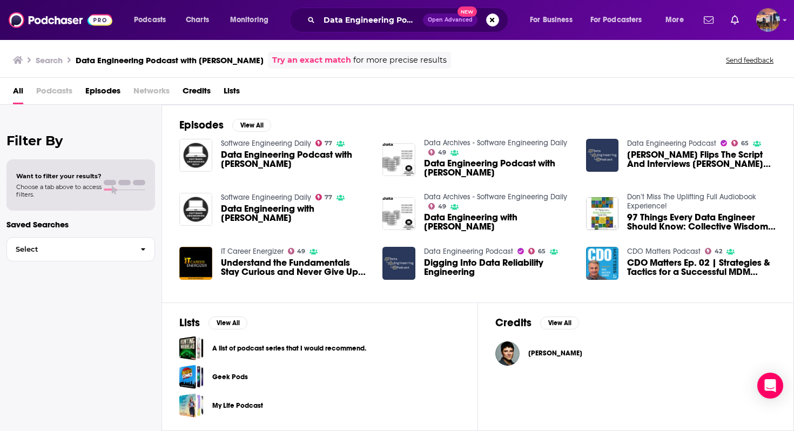
click at [59, 90] on span "Podcasts" at bounding box center [54, 93] width 36 height 22
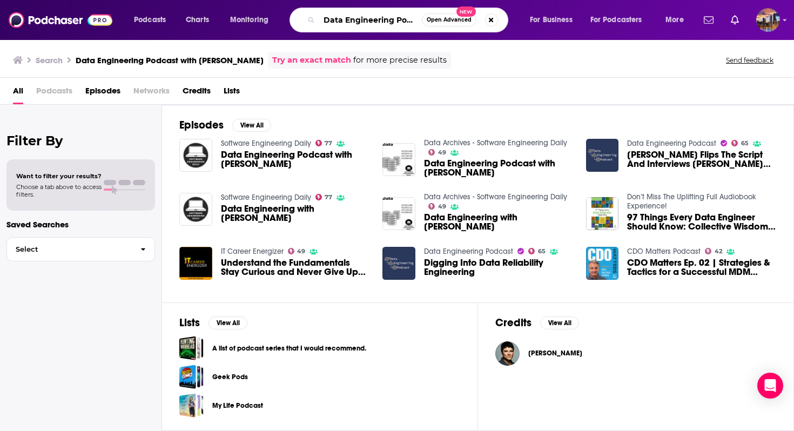
click at [359, 17] on input "Data Engineering Podcast with [PERSON_NAME]" at bounding box center [370, 19] width 103 height 17
paste input "Search podcasts, credits, & more..."
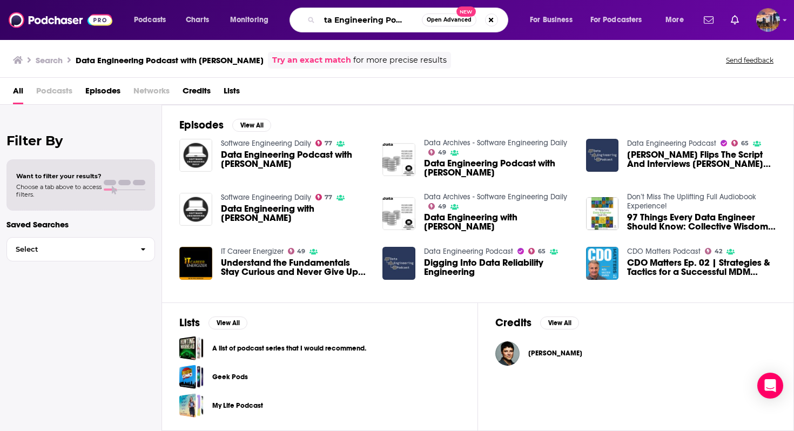
type input "Data Engineering Podcast"
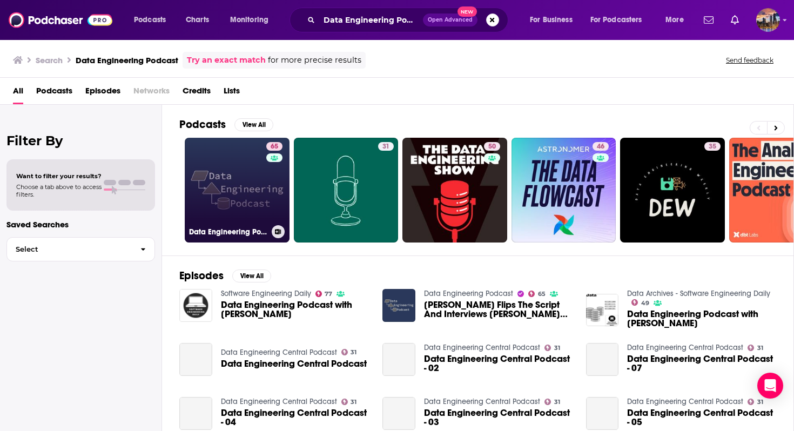
click at [271, 215] on div "65" at bounding box center [275, 183] width 19 height 83
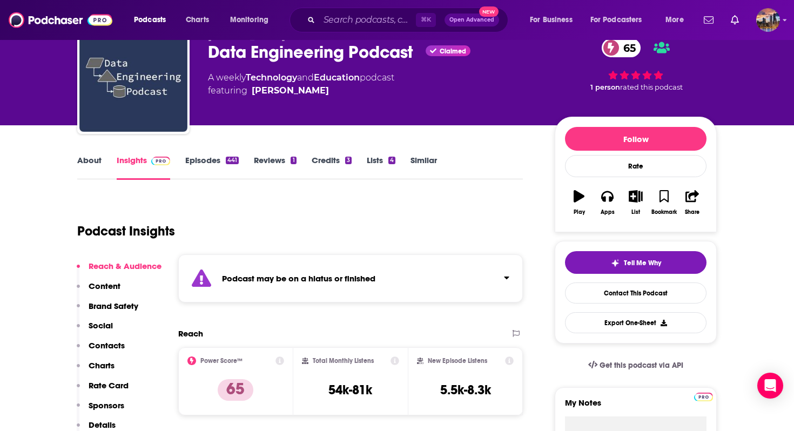
scroll to position [50, 0]
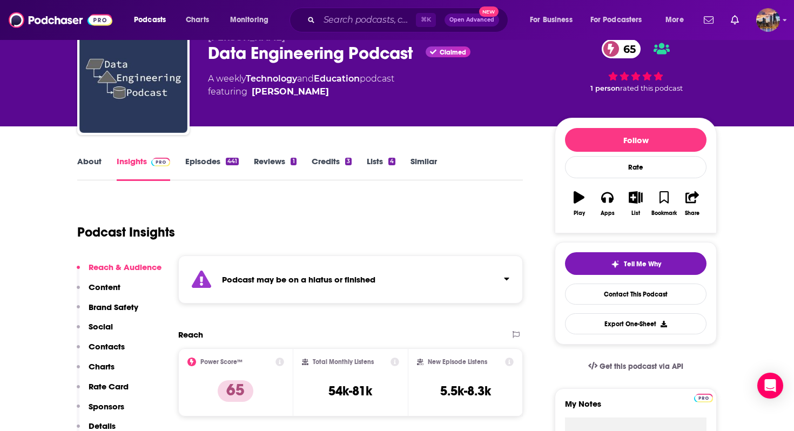
click at [288, 283] on strong "Podcast may be on a hiatus or finished" at bounding box center [298, 279] width 153 height 10
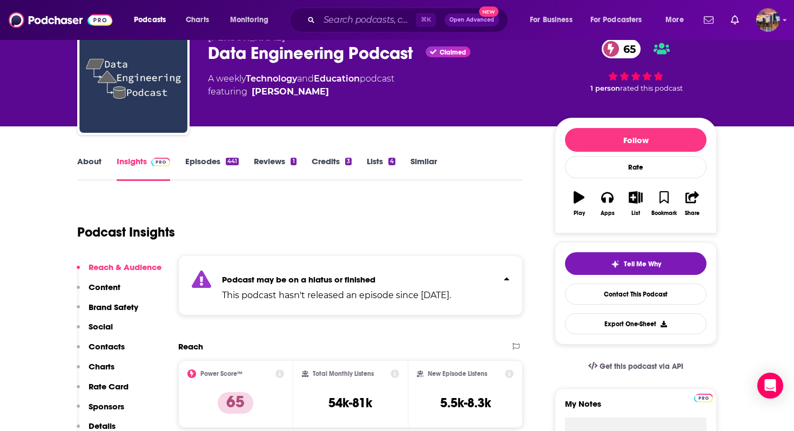
click at [288, 280] on strong "Podcast may be on a hiatus or finished" at bounding box center [298, 279] width 153 height 10
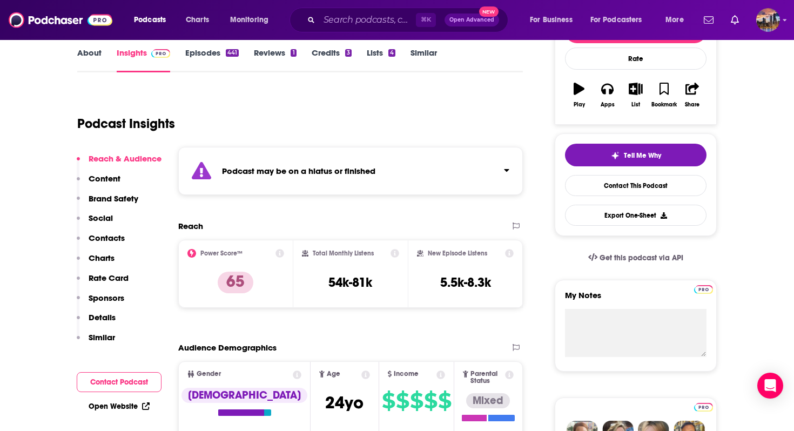
scroll to position [159, 0]
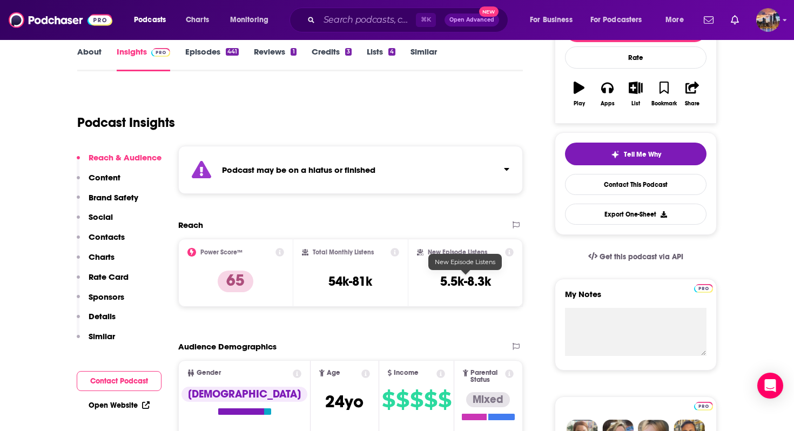
click at [465, 286] on h3 "5.5k-8.3k" at bounding box center [465, 281] width 51 height 16
copy div "5.5k-8.3k Export One-Sheet"
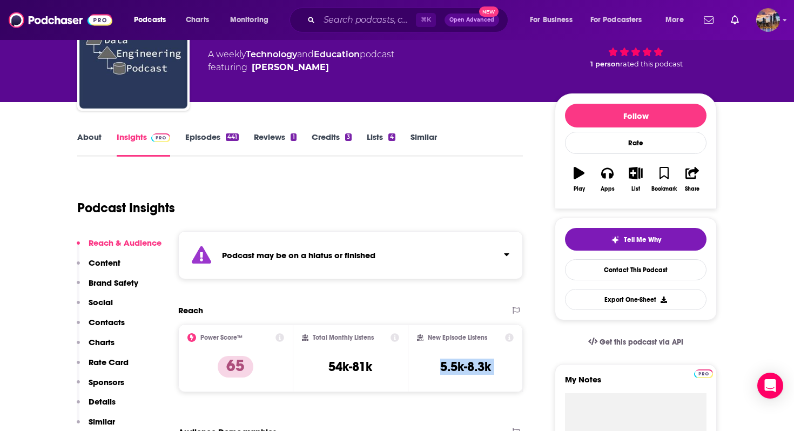
scroll to position [46, 0]
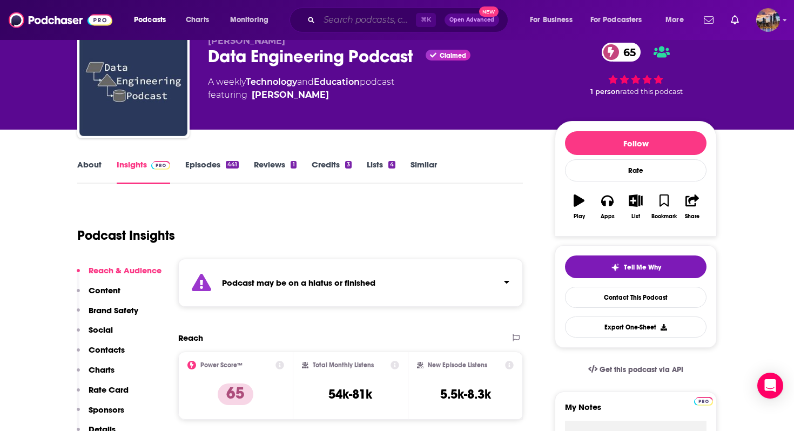
click at [353, 21] on input "Search podcasts, credits, & more..." at bounding box center [367, 19] width 97 height 17
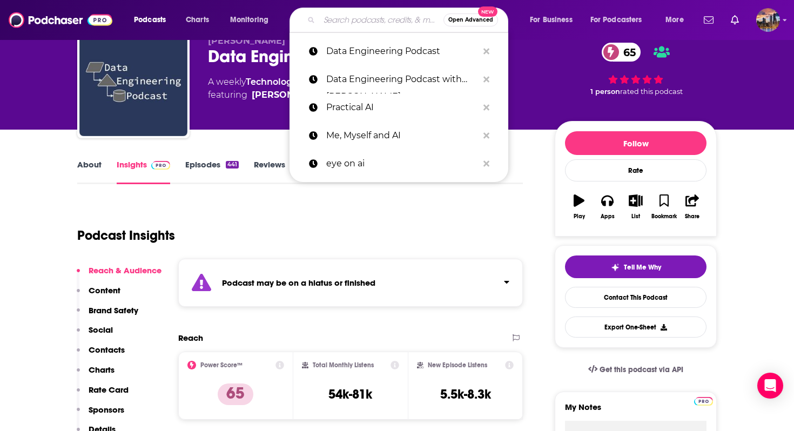
paste input "The Data Engineering Show"
type input "The Data Engineering Show"
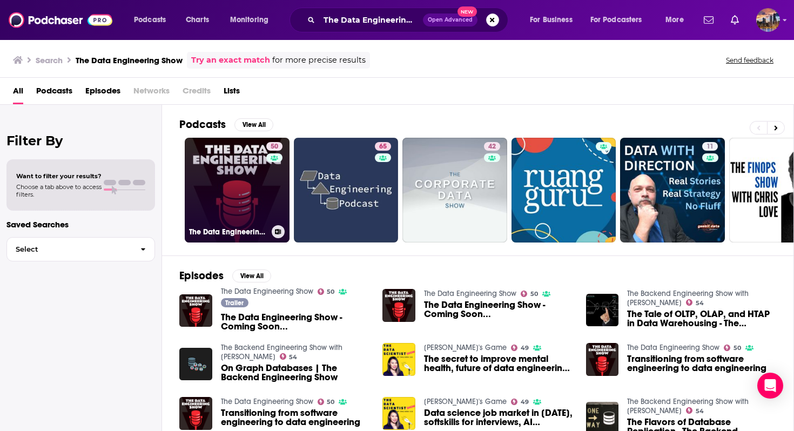
click at [241, 202] on link "50 The Data Engineering Show" at bounding box center [237, 190] width 105 height 105
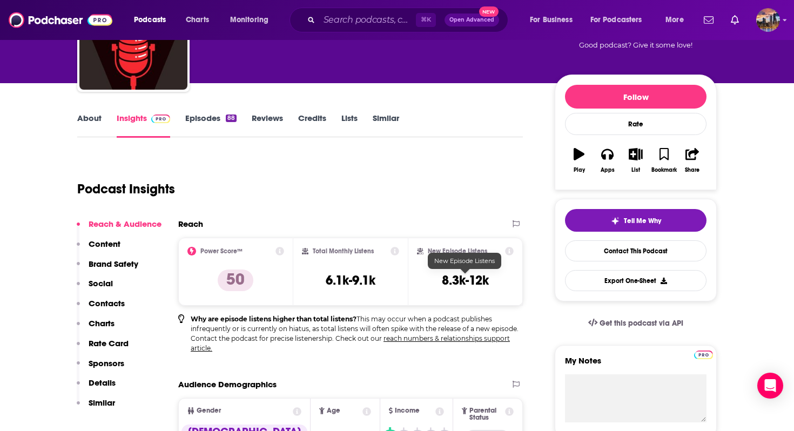
scroll to position [96, 0]
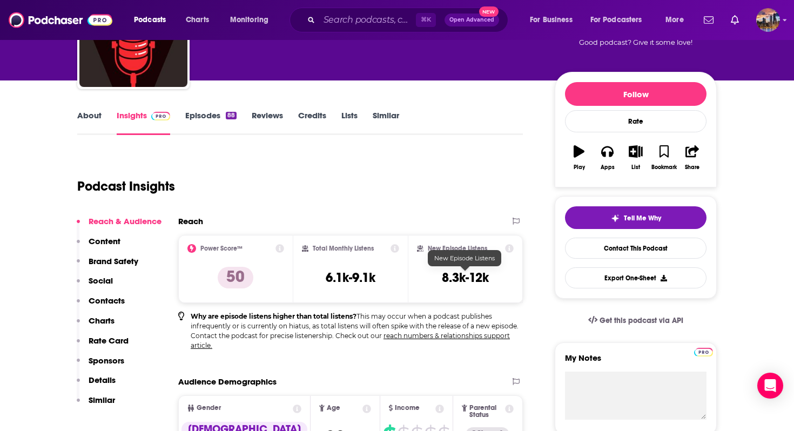
click at [464, 276] on h3 "8.3k-12k" at bounding box center [465, 277] width 47 height 16
copy div "8.3k-12k"
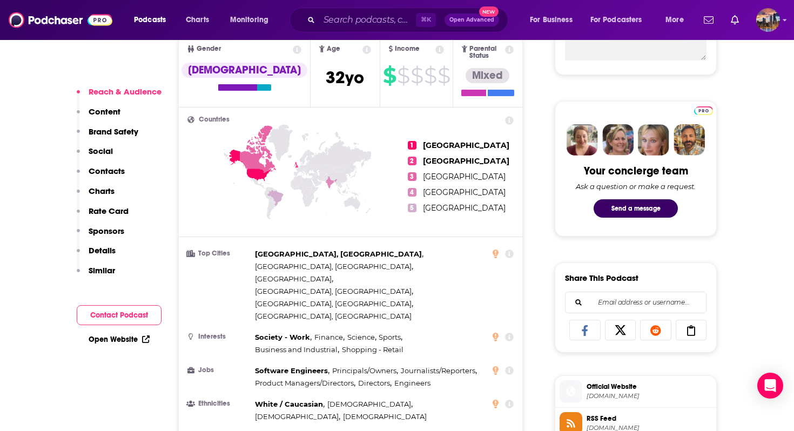
scroll to position [461, 0]
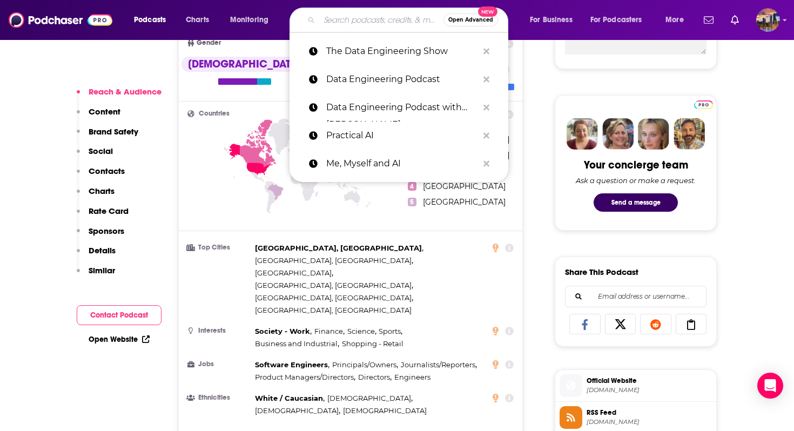
click at [335, 13] on input "Search podcasts, credits, & more..." at bounding box center [381, 19] width 124 height 17
paste input "Data Brew"
type input "Data Brew"
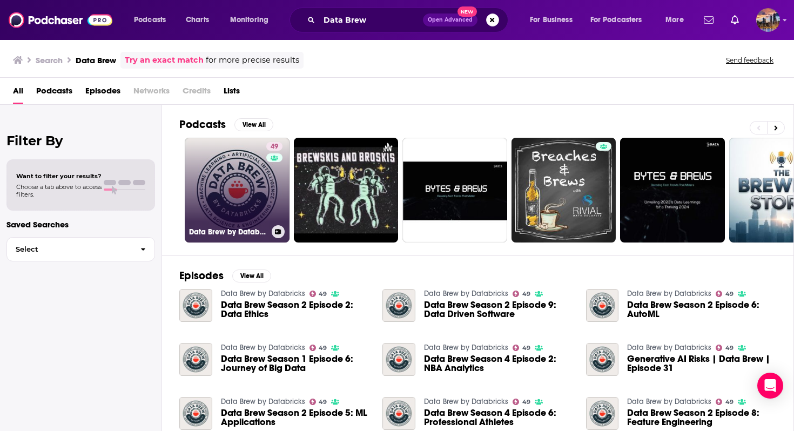
click at [249, 211] on link "49 Data Brew by Databricks" at bounding box center [237, 190] width 105 height 105
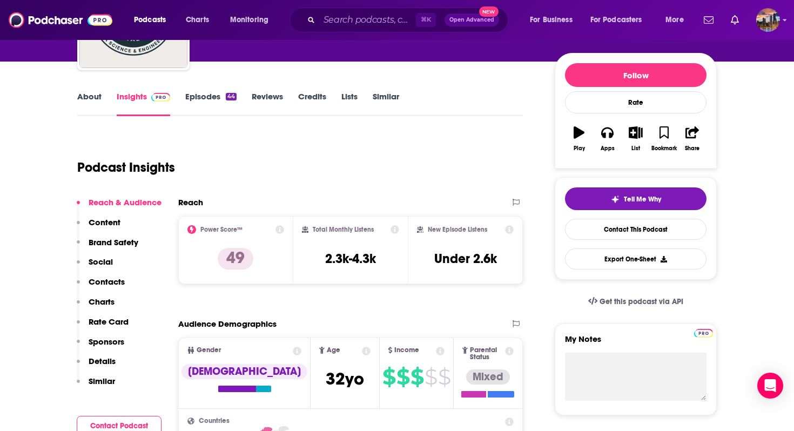
scroll to position [117, 0]
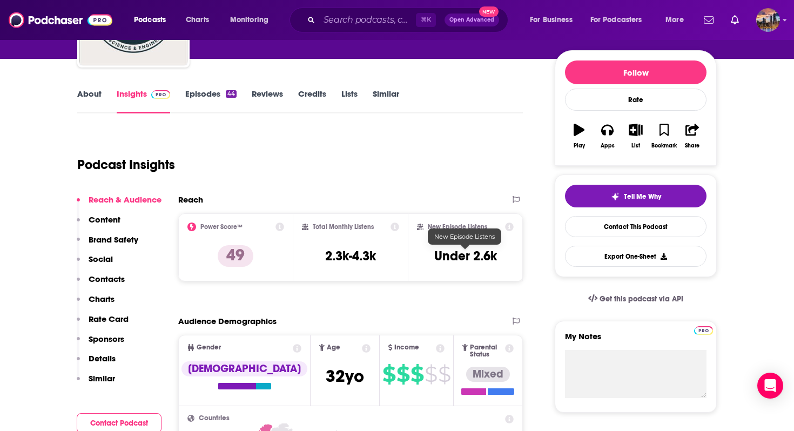
click at [478, 254] on h3 "Under 2.6k" at bounding box center [465, 256] width 63 height 16
drag, startPoint x: 471, startPoint y: 259, endPoint x: 496, endPoint y: 259, distance: 24.8
click at [496, 259] on h3 "Under 2.6k" at bounding box center [465, 256] width 63 height 16
copy h3 "2.6k"
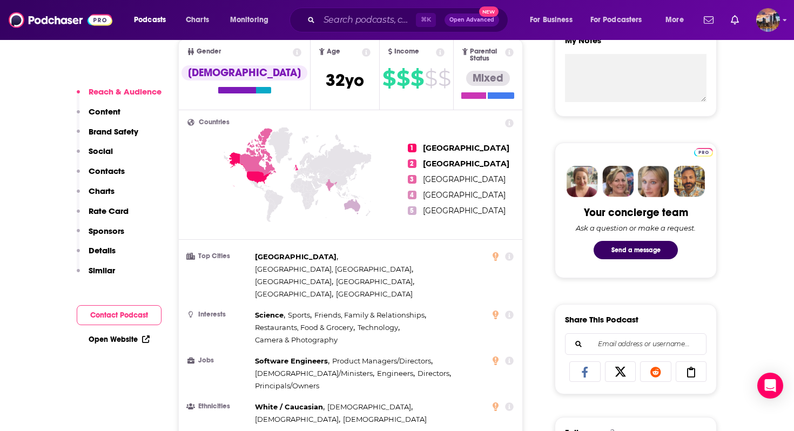
scroll to position [414, 0]
click at [369, 32] on div "Podcasts Charts Monitoring ⌘ K Open Advanced New For Business For Podcasters Mo…" at bounding box center [397, 20] width 794 height 40
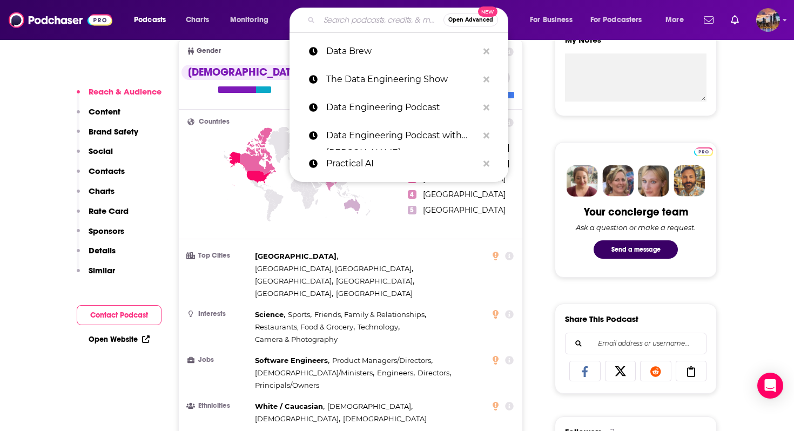
click at [369, 23] on input "Search podcasts, credits, & more..." at bounding box center [381, 19] width 124 height 17
paste input "Plumbers of Data Science"
type input "Plumbers of Data Science"
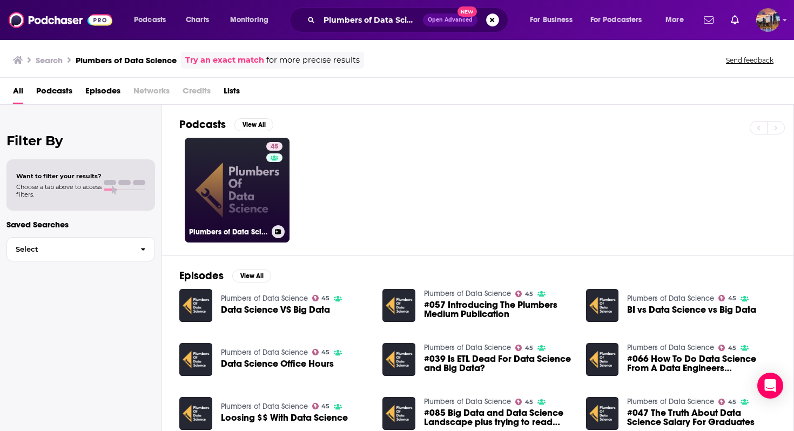
click at [247, 188] on link "45 Plumbers of Data Science" at bounding box center [237, 190] width 105 height 105
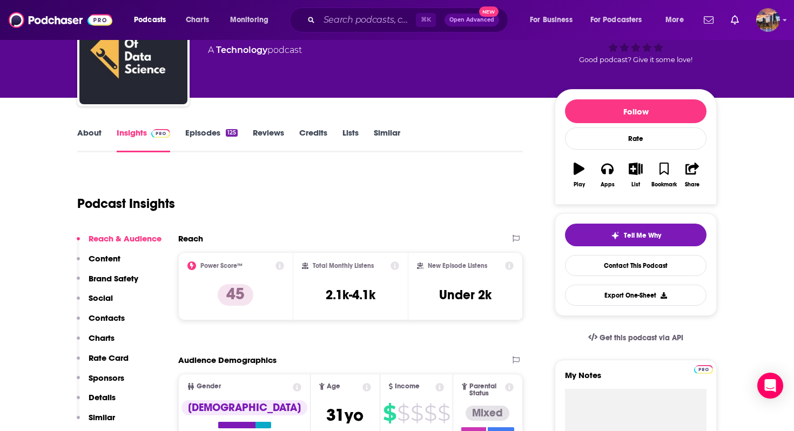
scroll to position [58, 0]
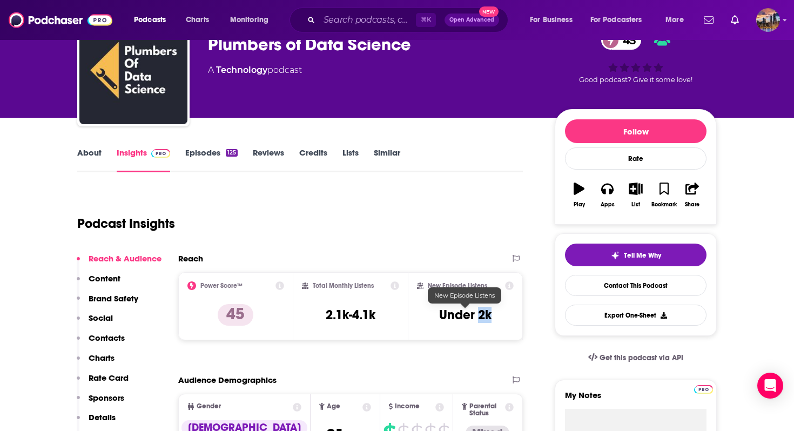
drag, startPoint x: 479, startPoint y: 315, endPoint x: 492, endPoint y: 314, distance: 12.5
click at [493, 314] on div "New Episode Listens Under 2k" at bounding box center [465, 306] width 97 height 50
copy h3 "2k"
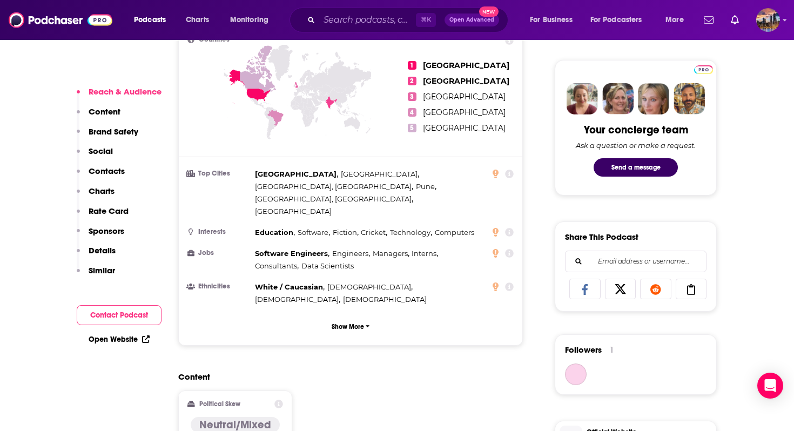
scroll to position [576, 0]
